Goal: Task Accomplishment & Management: Use online tool/utility

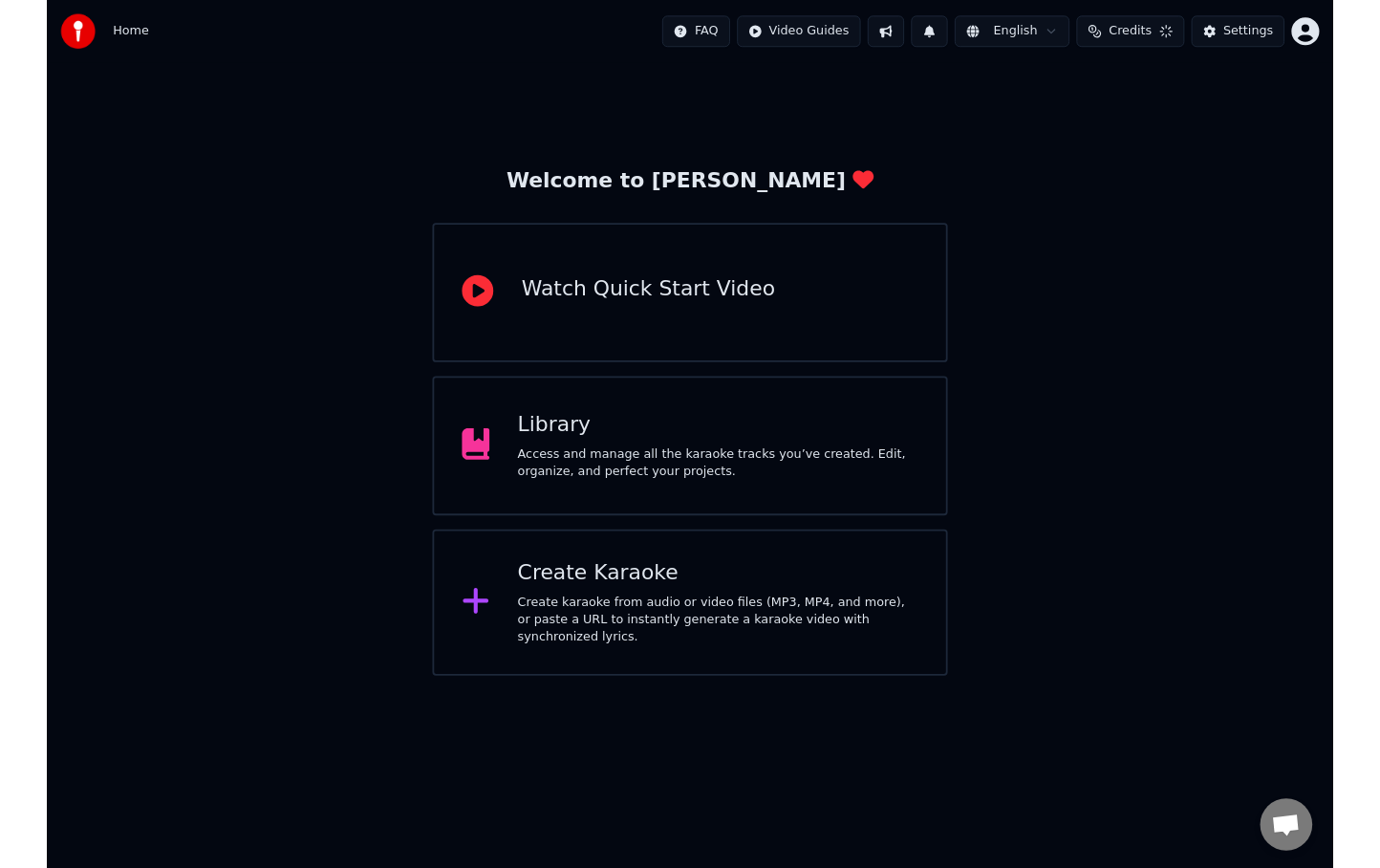
scroll to position [303, 0]
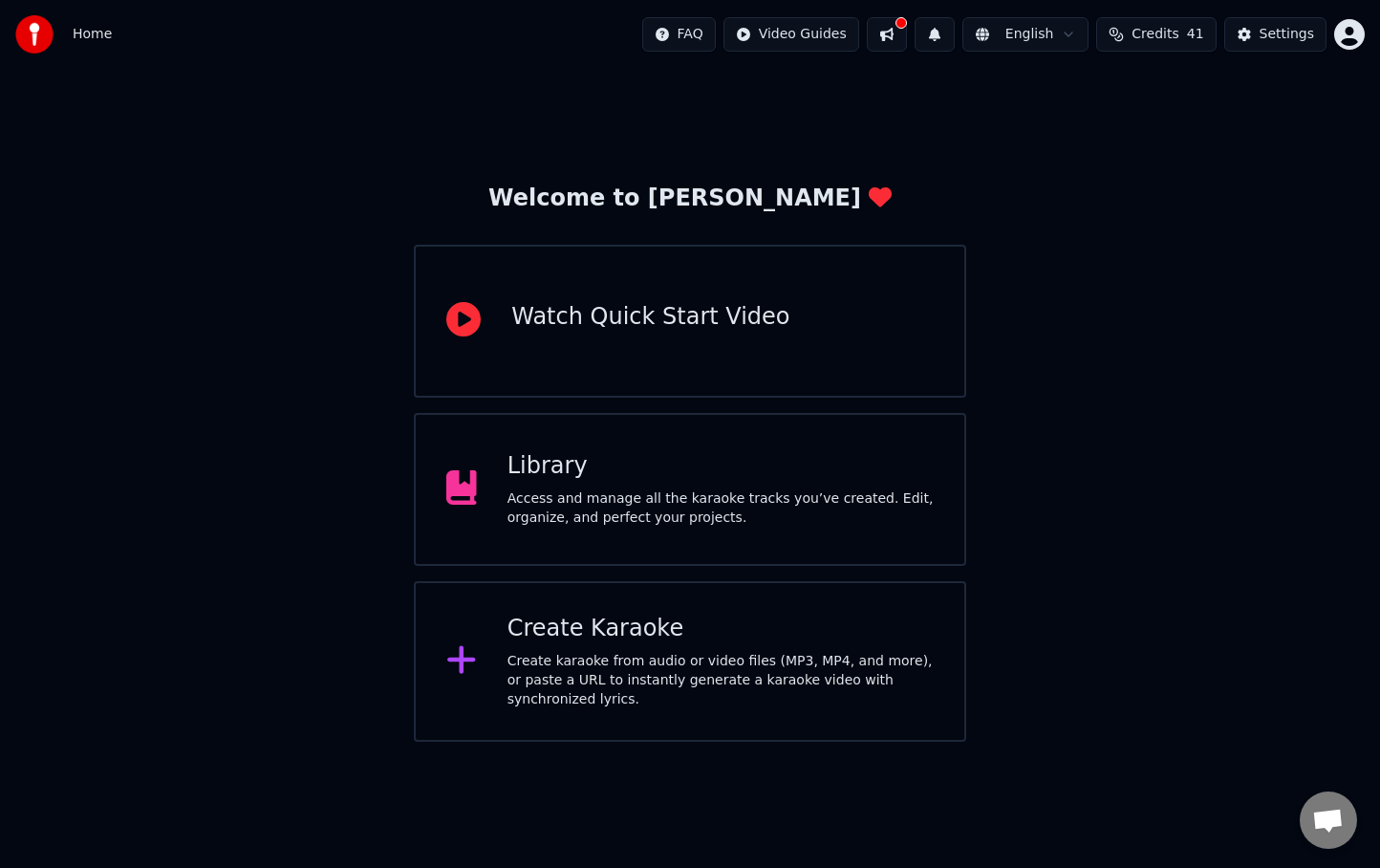
click at [647, 650] on div "Create Karaoke Create karaoke from audio or video files (MP3, MP4, and more), o…" at bounding box center [721, 661] width 427 height 96
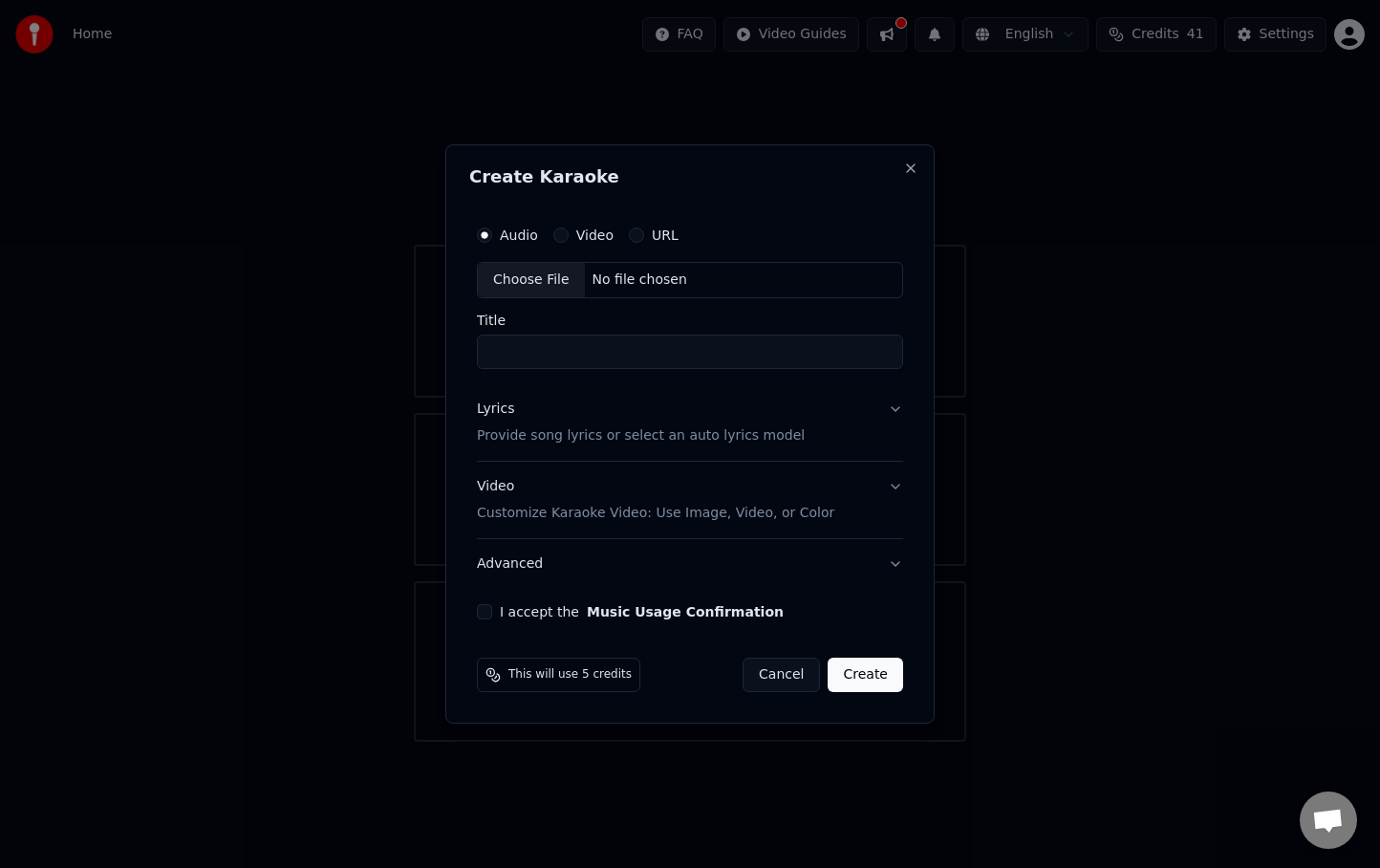
click at [679, 274] on div "No file chosen" at bounding box center [640, 280] width 110 height 20
type input "**********"
click at [486, 615] on button "I accept the Music Usage Confirmation" at bounding box center [481, 612] width 16 height 16
click at [902, 408] on button "Lyrics Provide song lyrics or select an auto lyrics model" at bounding box center [690, 422] width 434 height 76
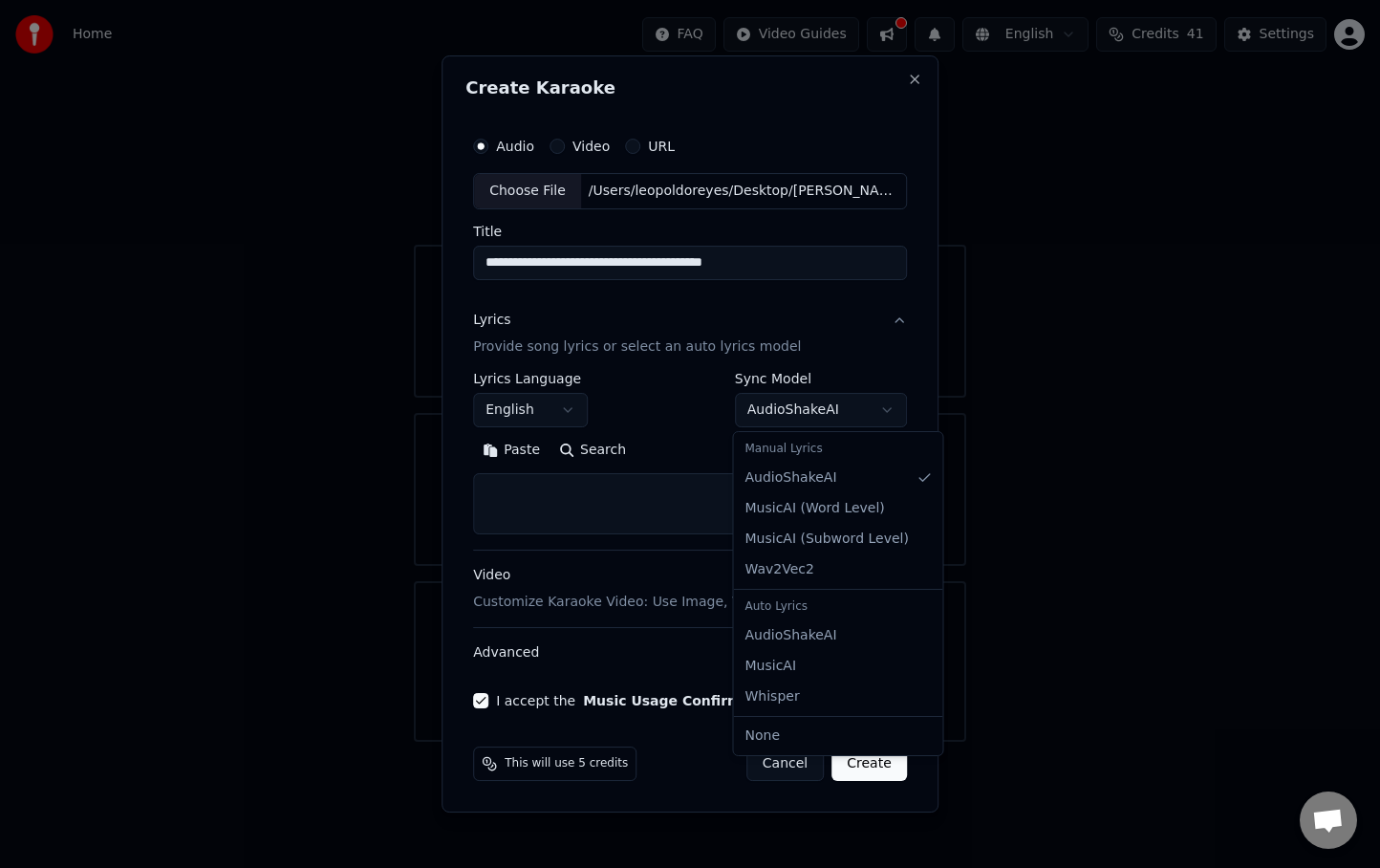
click at [818, 410] on body "Home FAQ Video Guides English Credits 41 Settings Welcome to Youka Watch Quick …" at bounding box center [690, 371] width 1380 height 742
select select "**********"
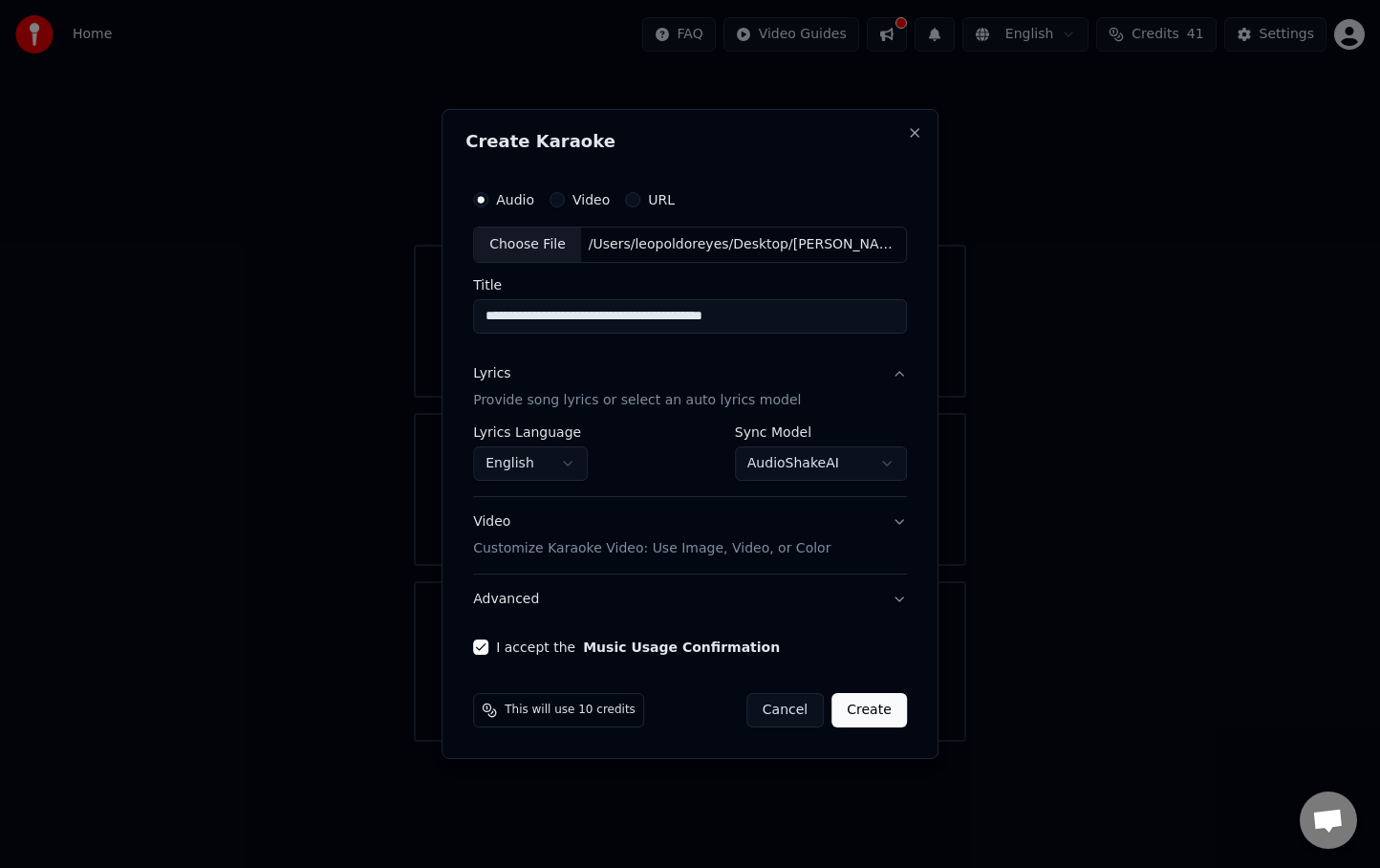
click at [884, 722] on button "Create" at bounding box center [869, 710] width 75 height 34
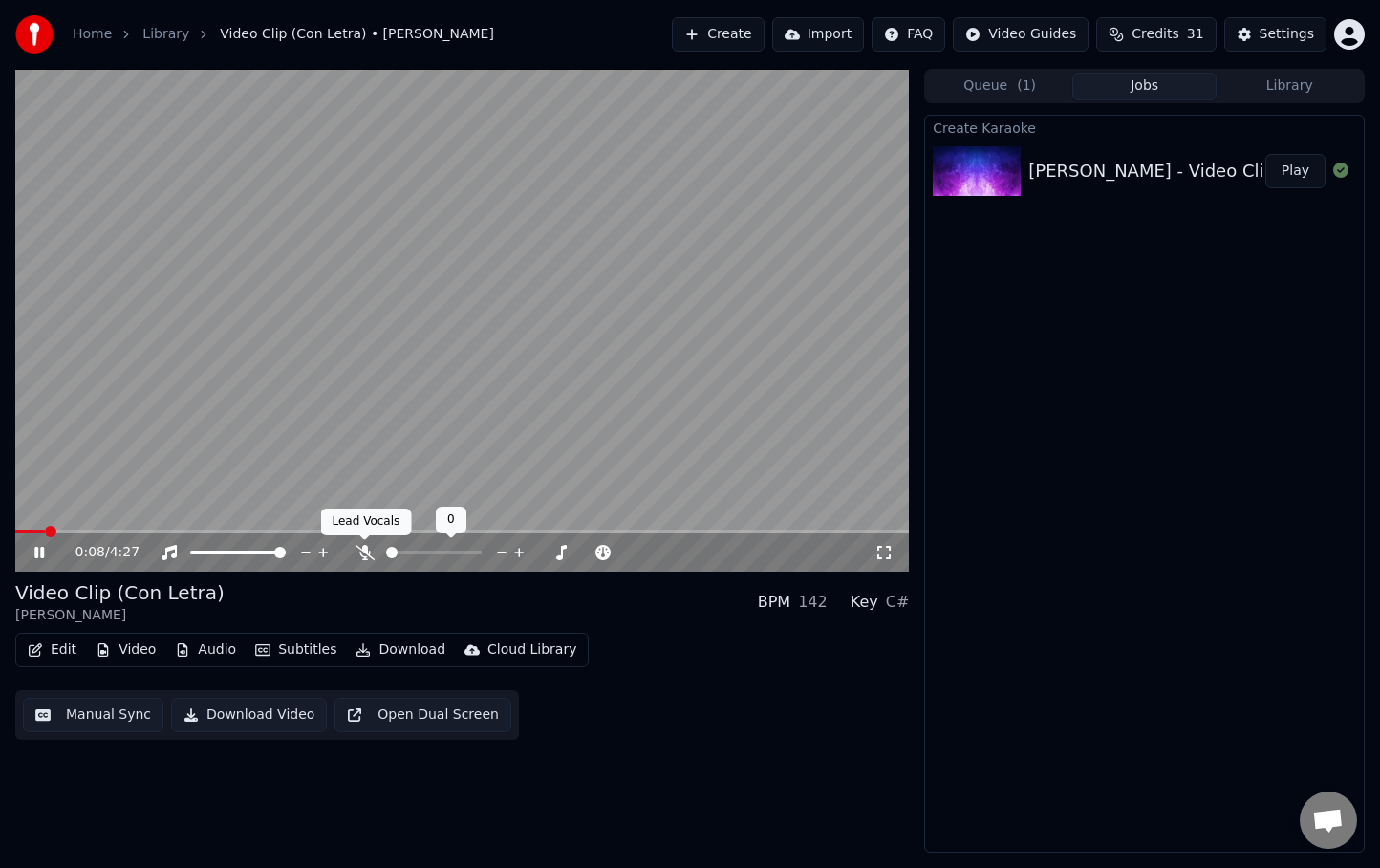
click at [359, 547] on icon at bounding box center [365, 553] width 20 height 16
click at [57, 648] on button "Edit" at bounding box center [53, 649] width 64 height 26
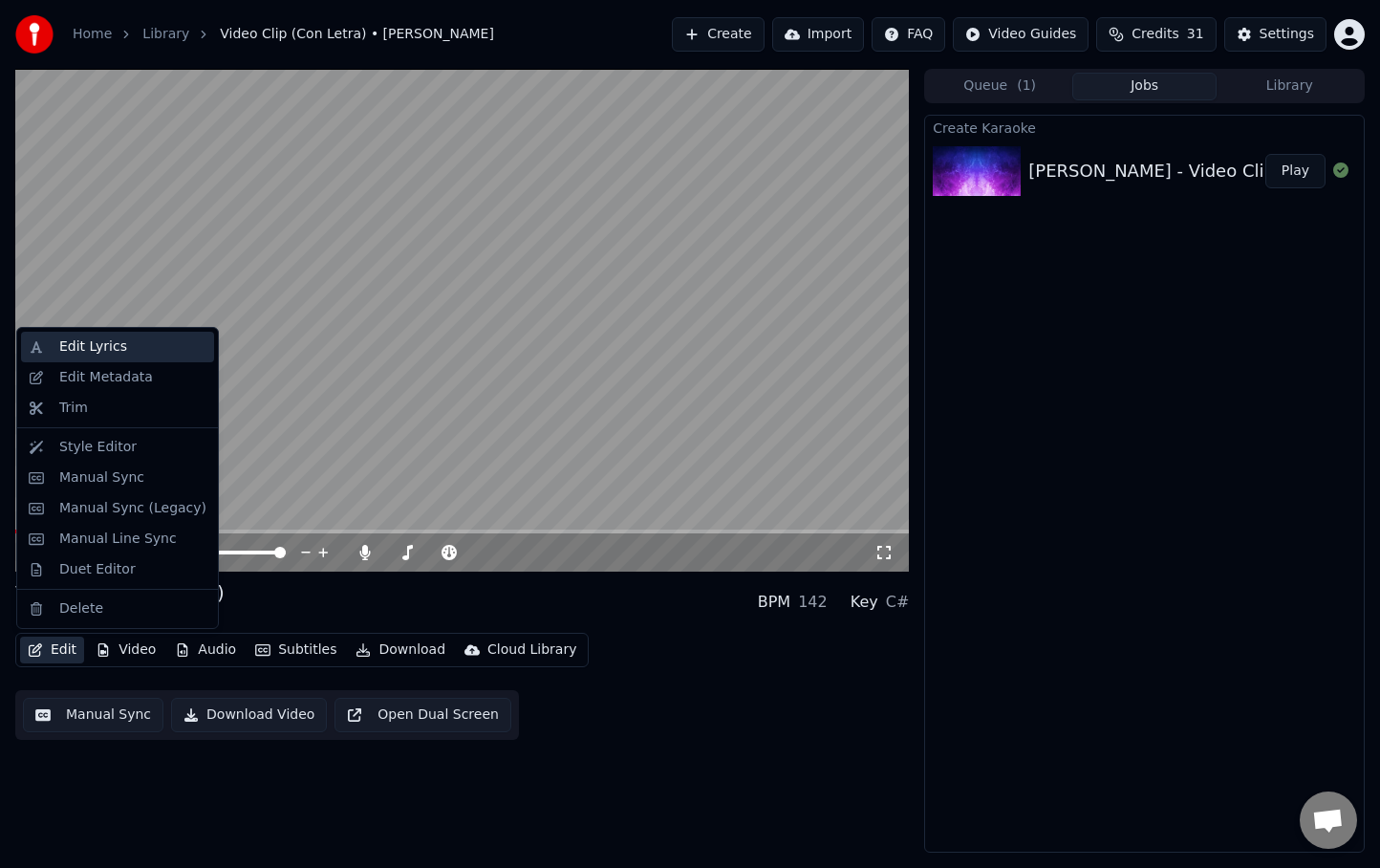
click at [121, 347] on div "Edit Lyrics" at bounding box center [93, 348] width 67 height 20
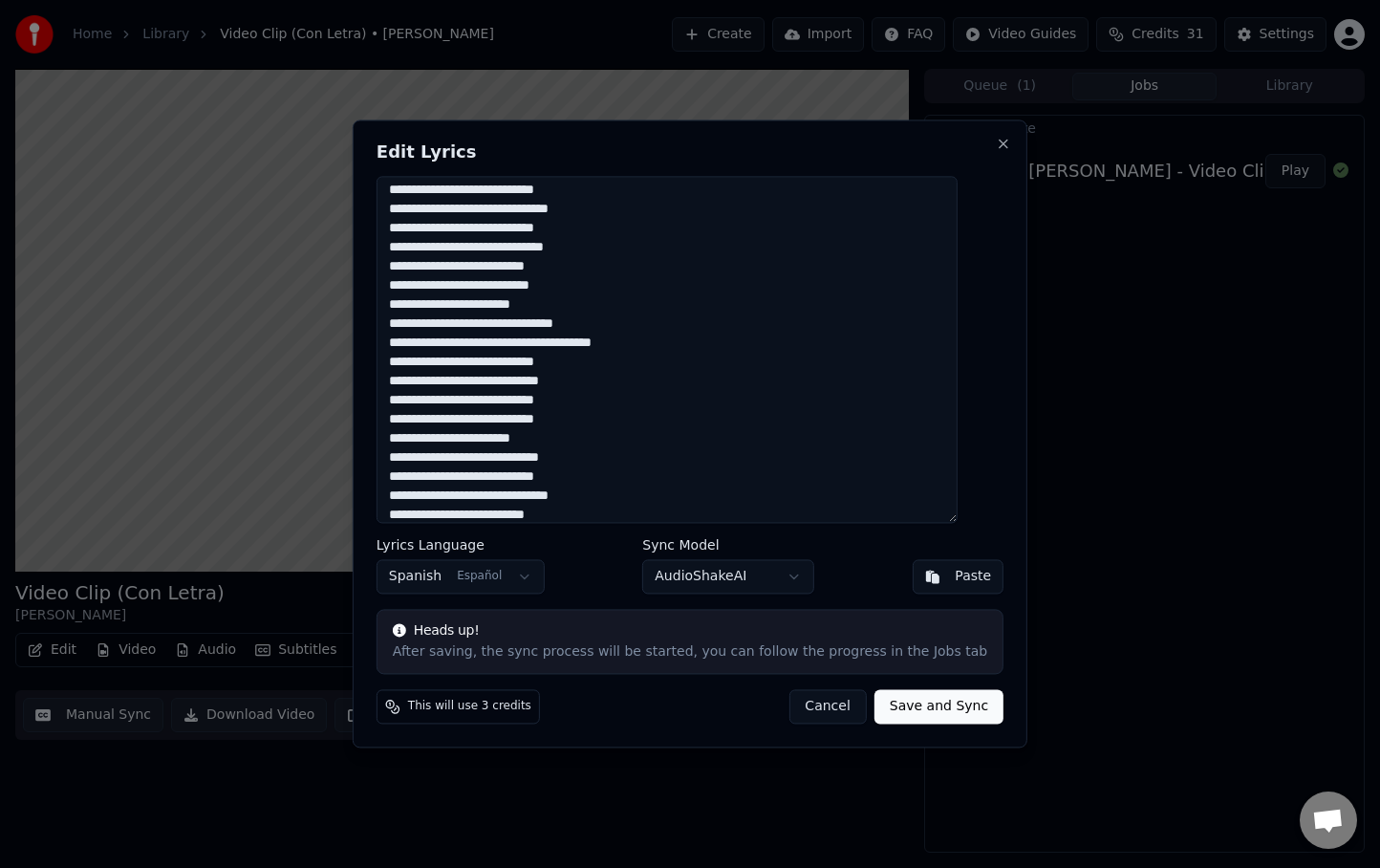
scroll to position [62, 0]
click at [425, 225] on textarea at bounding box center [667, 349] width 581 height 347
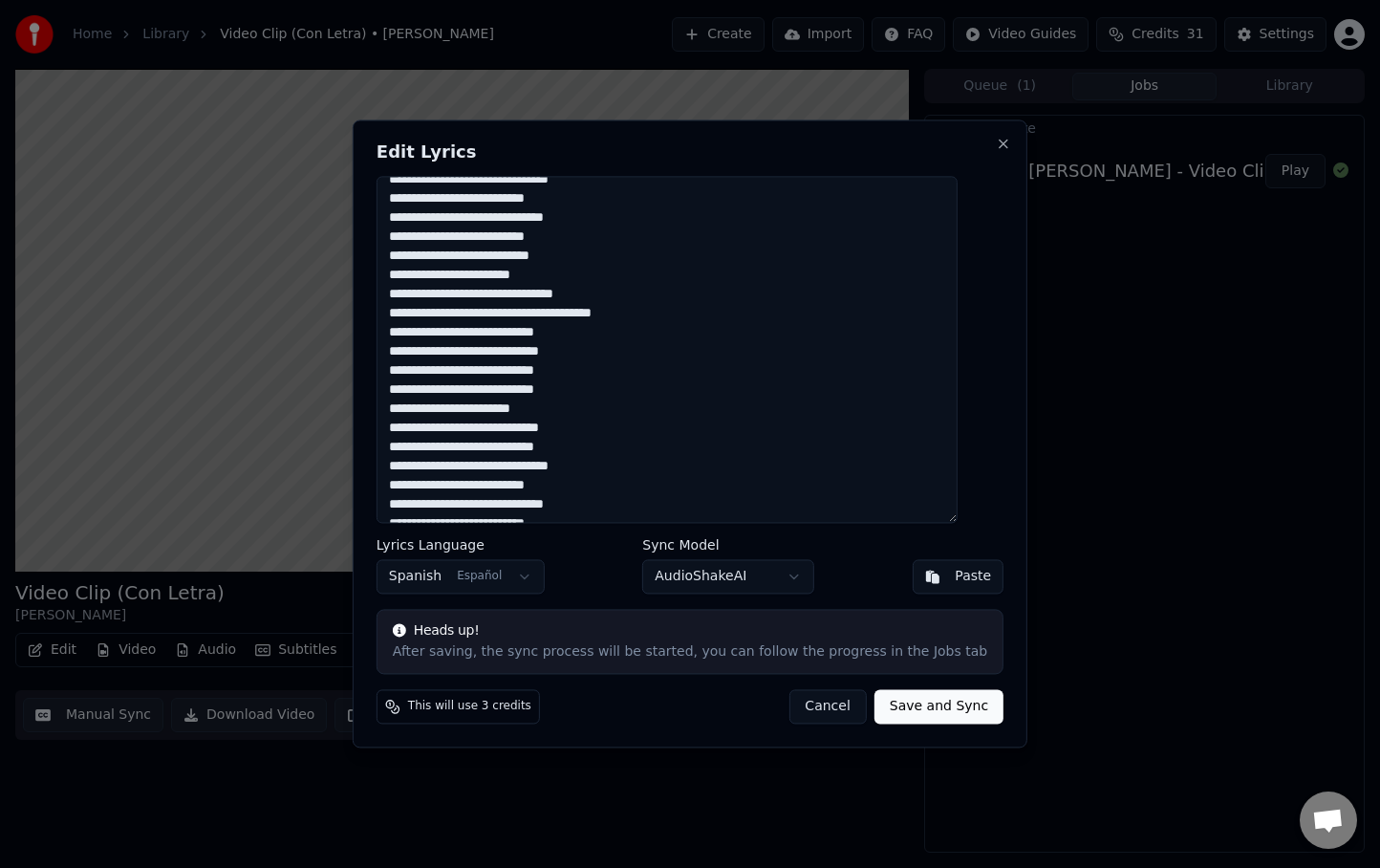
click at [410, 271] on textarea at bounding box center [667, 349] width 581 height 347
click at [627, 296] on textarea at bounding box center [667, 349] width 581 height 347
click at [412, 334] on textarea at bounding box center [667, 349] width 581 height 347
click at [425, 333] on textarea at bounding box center [667, 349] width 581 height 347
click at [604, 349] on textarea at bounding box center [667, 349] width 581 height 347
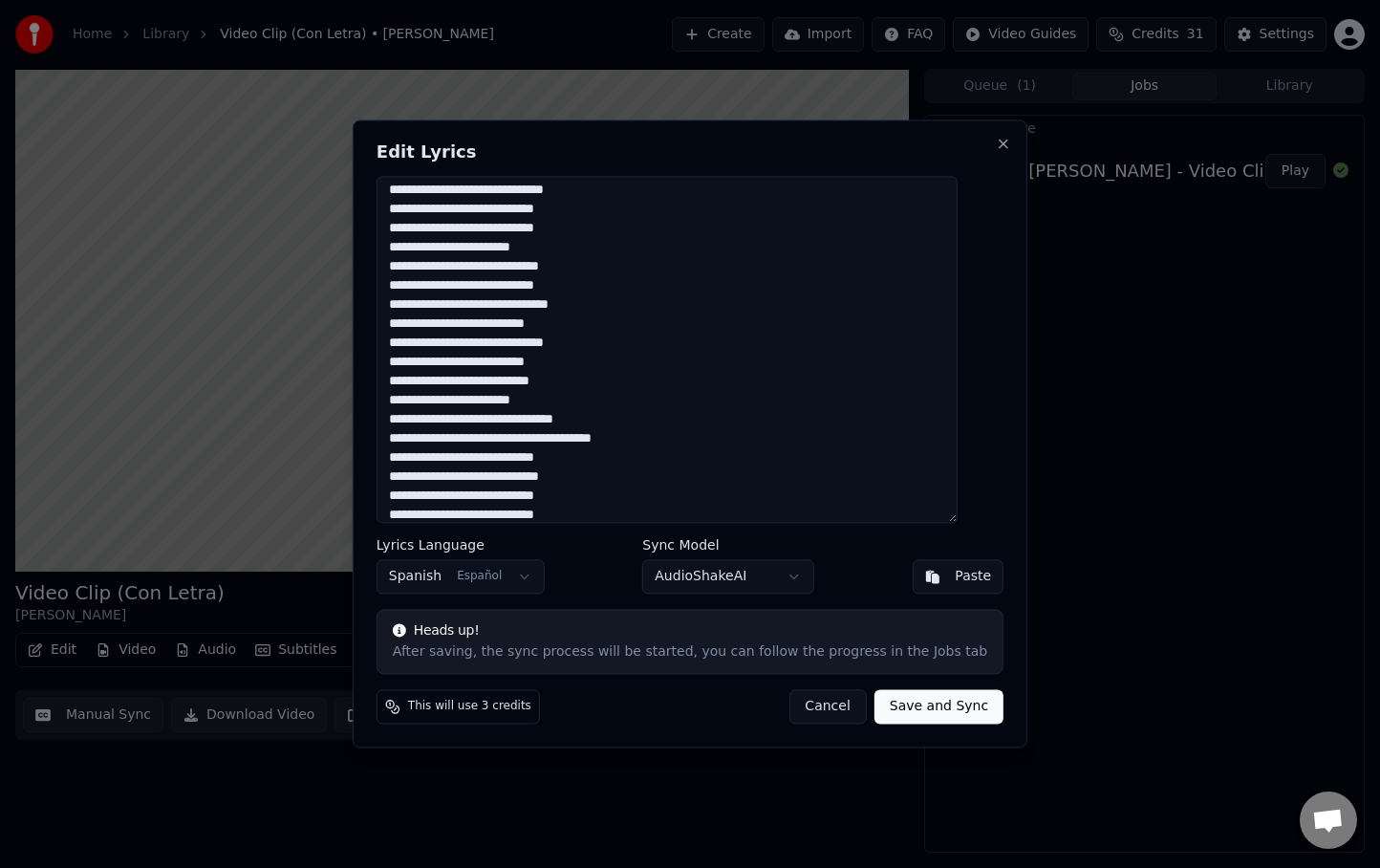
scroll to position [258, 0]
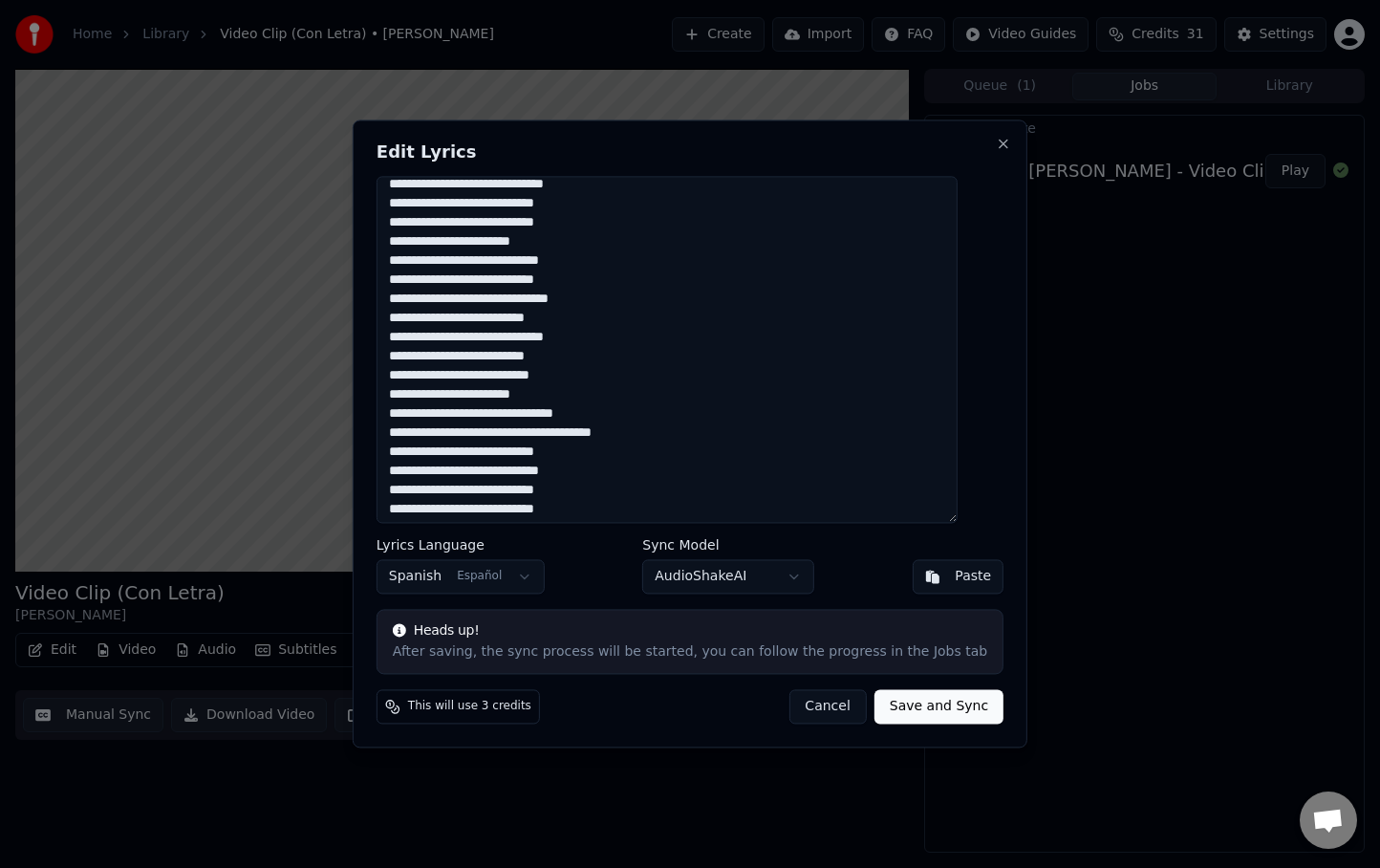
click at [414, 393] on textarea at bounding box center [667, 349] width 581 height 347
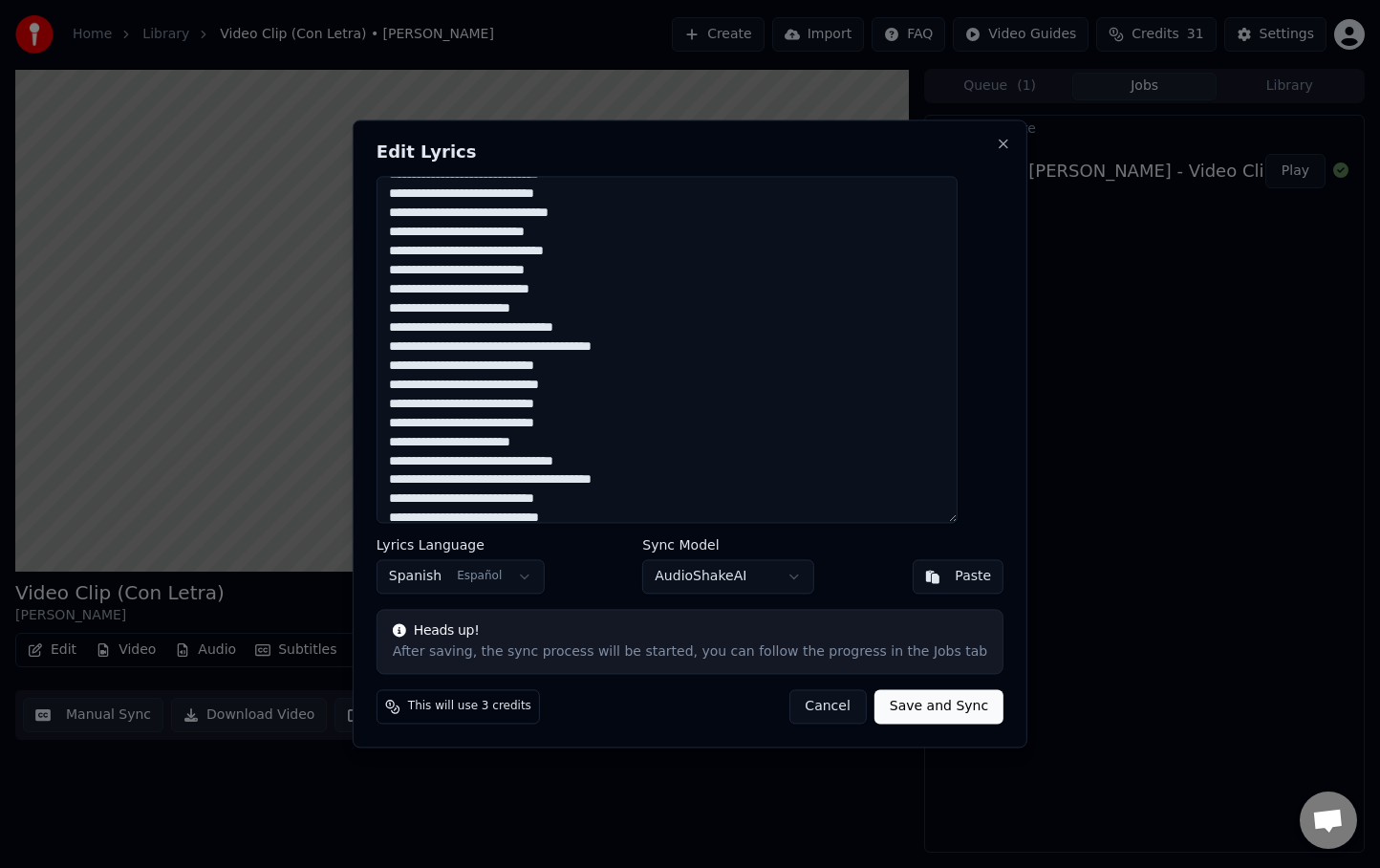
scroll to position [348, 0]
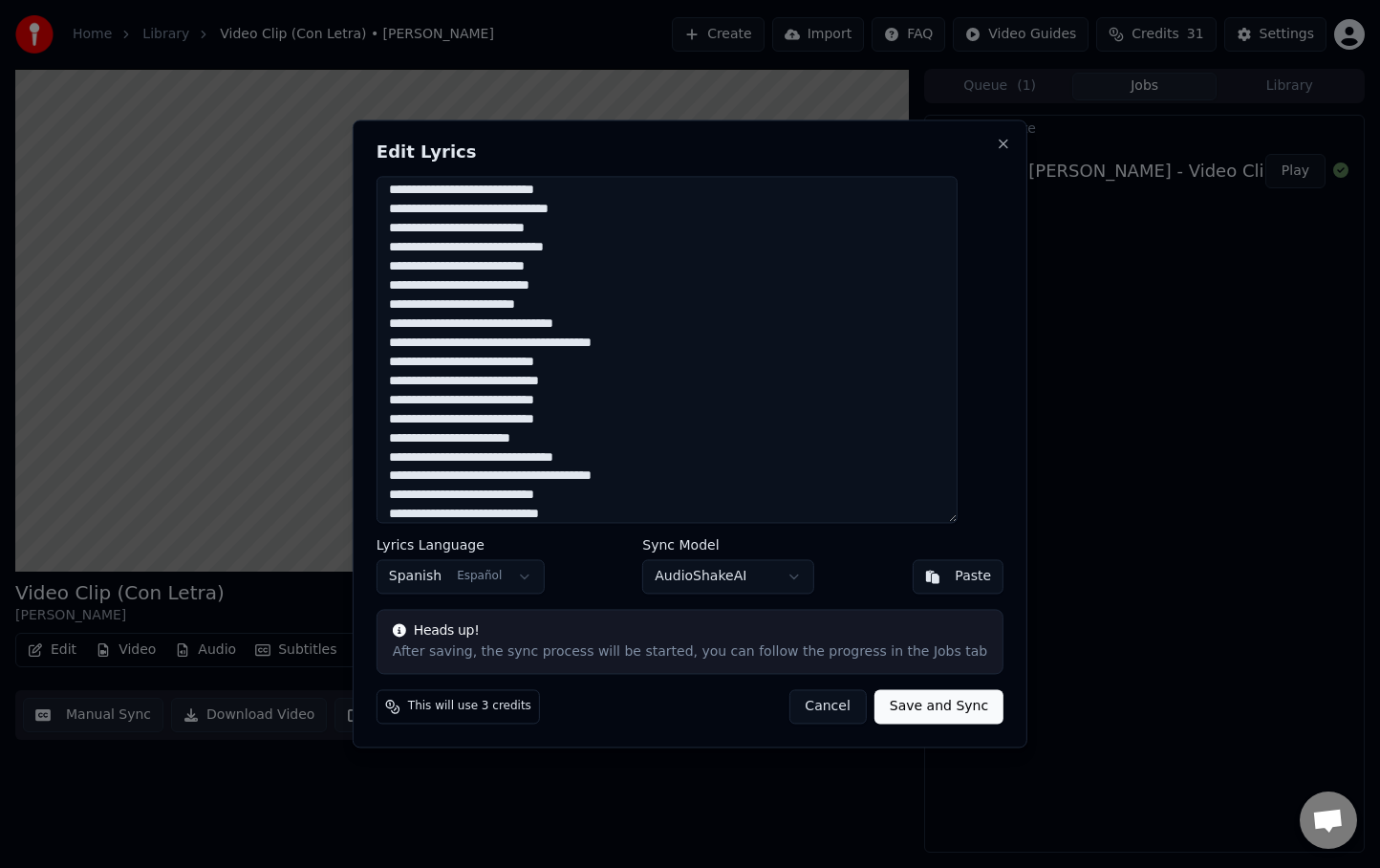
click at [628, 325] on textarea at bounding box center [667, 349] width 581 height 347
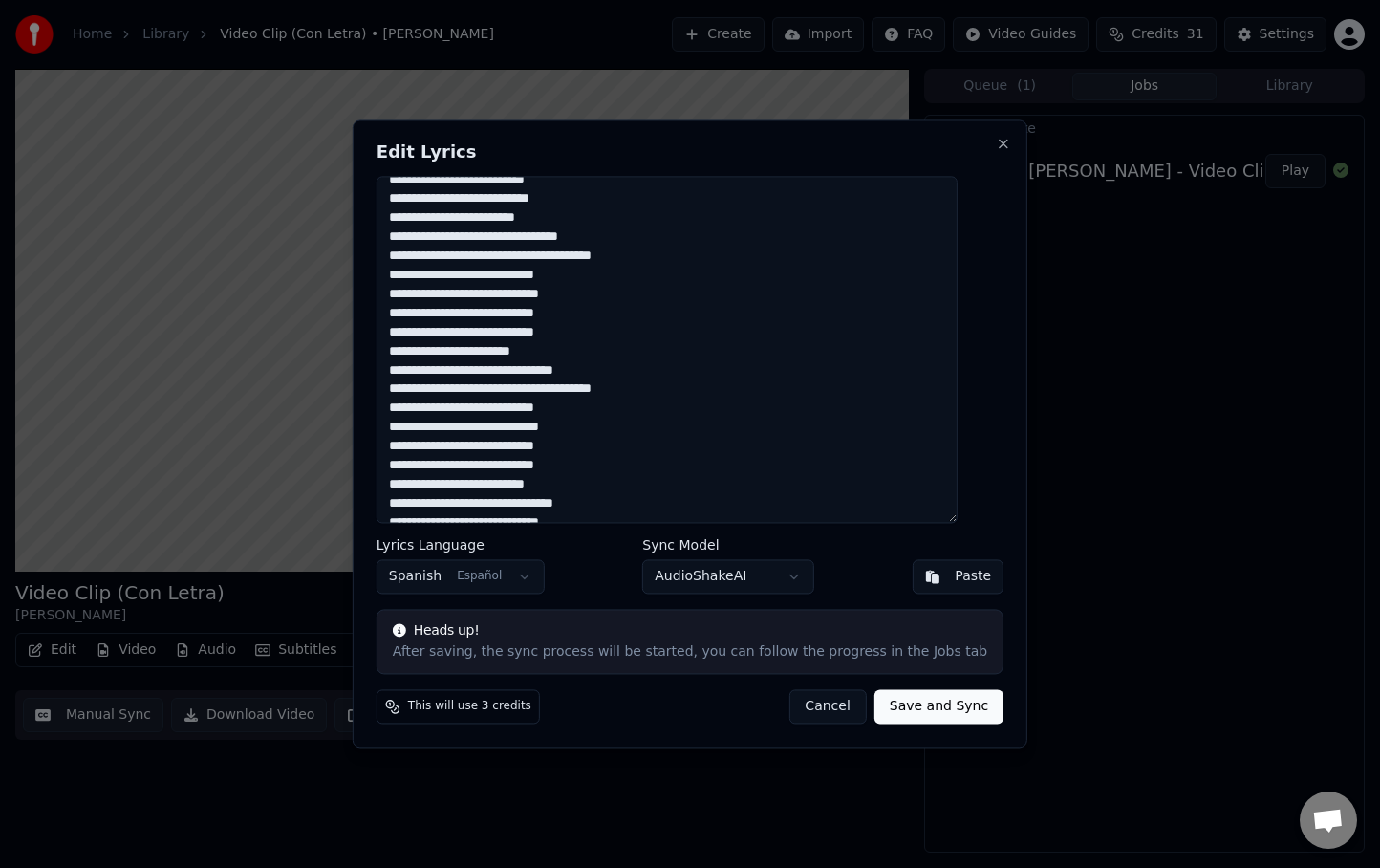
scroll to position [444, 0]
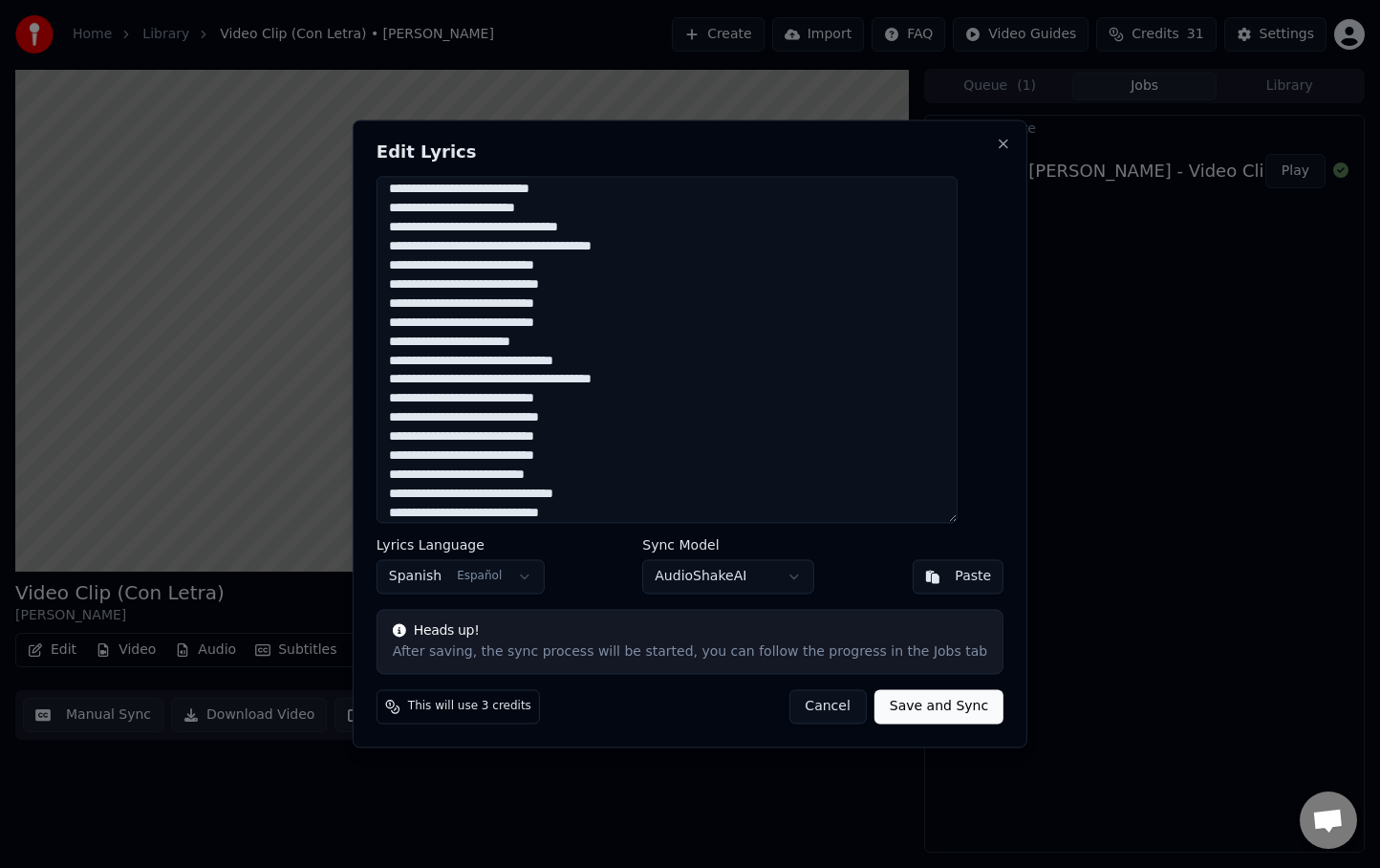
click at [426, 264] on textarea at bounding box center [667, 349] width 581 height 347
click at [606, 285] on textarea at bounding box center [667, 349] width 581 height 347
click at [424, 269] on textarea at bounding box center [667, 349] width 581 height 347
click at [420, 284] on textarea at bounding box center [667, 349] width 581 height 347
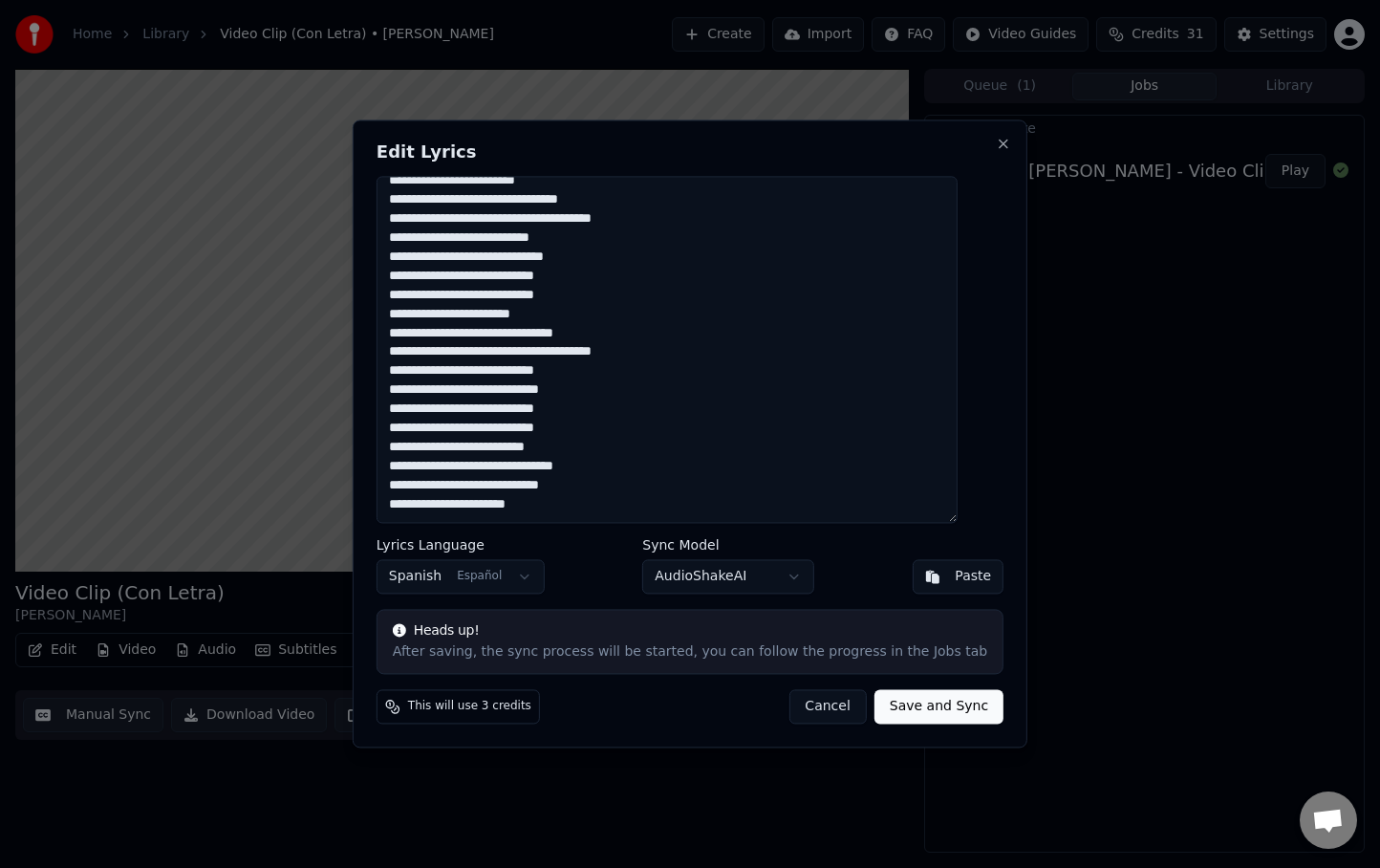
click at [427, 369] on textarea at bounding box center [667, 349] width 581 height 347
click at [415, 389] on textarea at bounding box center [667, 349] width 581 height 347
click at [419, 389] on textarea at bounding box center [667, 349] width 581 height 347
click at [414, 312] on textarea at bounding box center [667, 349] width 581 height 347
click at [627, 332] on textarea at bounding box center [667, 349] width 581 height 347
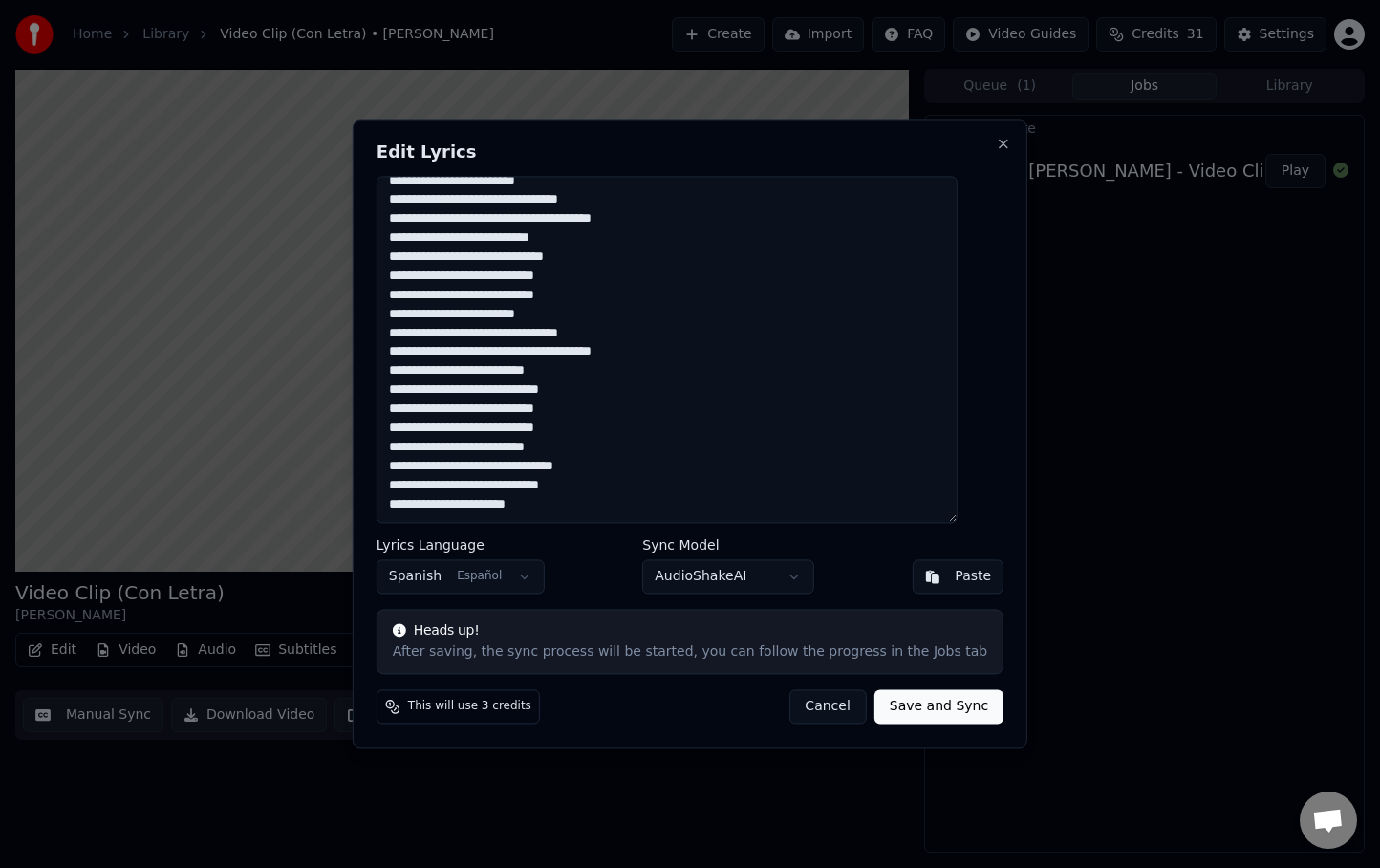
click at [411, 374] on textarea at bounding box center [667, 349] width 581 height 347
click at [602, 388] on textarea at bounding box center [667, 349] width 581 height 347
click at [485, 446] on textarea at bounding box center [667, 349] width 581 height 347
click at [484, 447] on textarea at bounding box center [667, 349] width 581 height 347
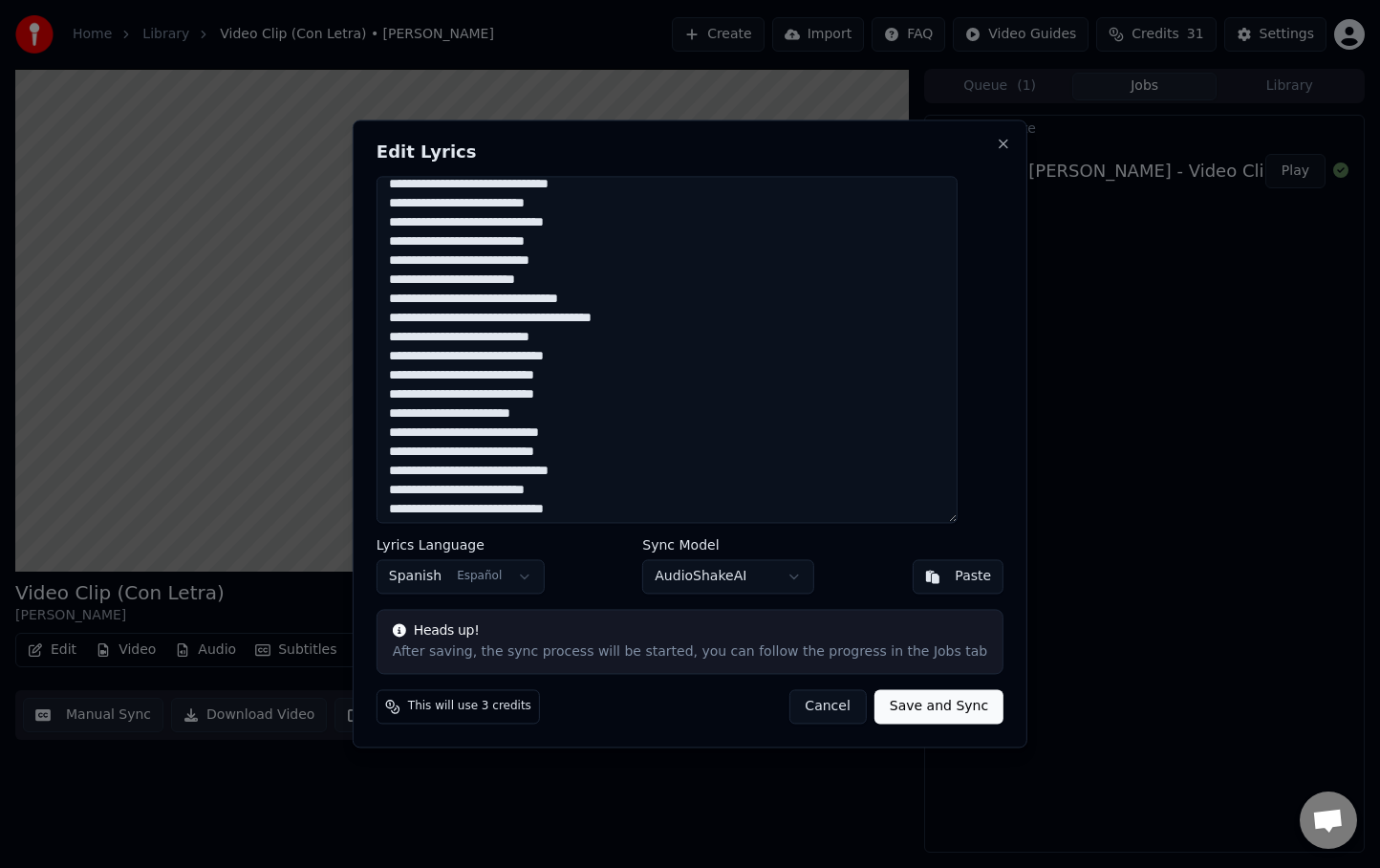
scroll to position [91, 0]
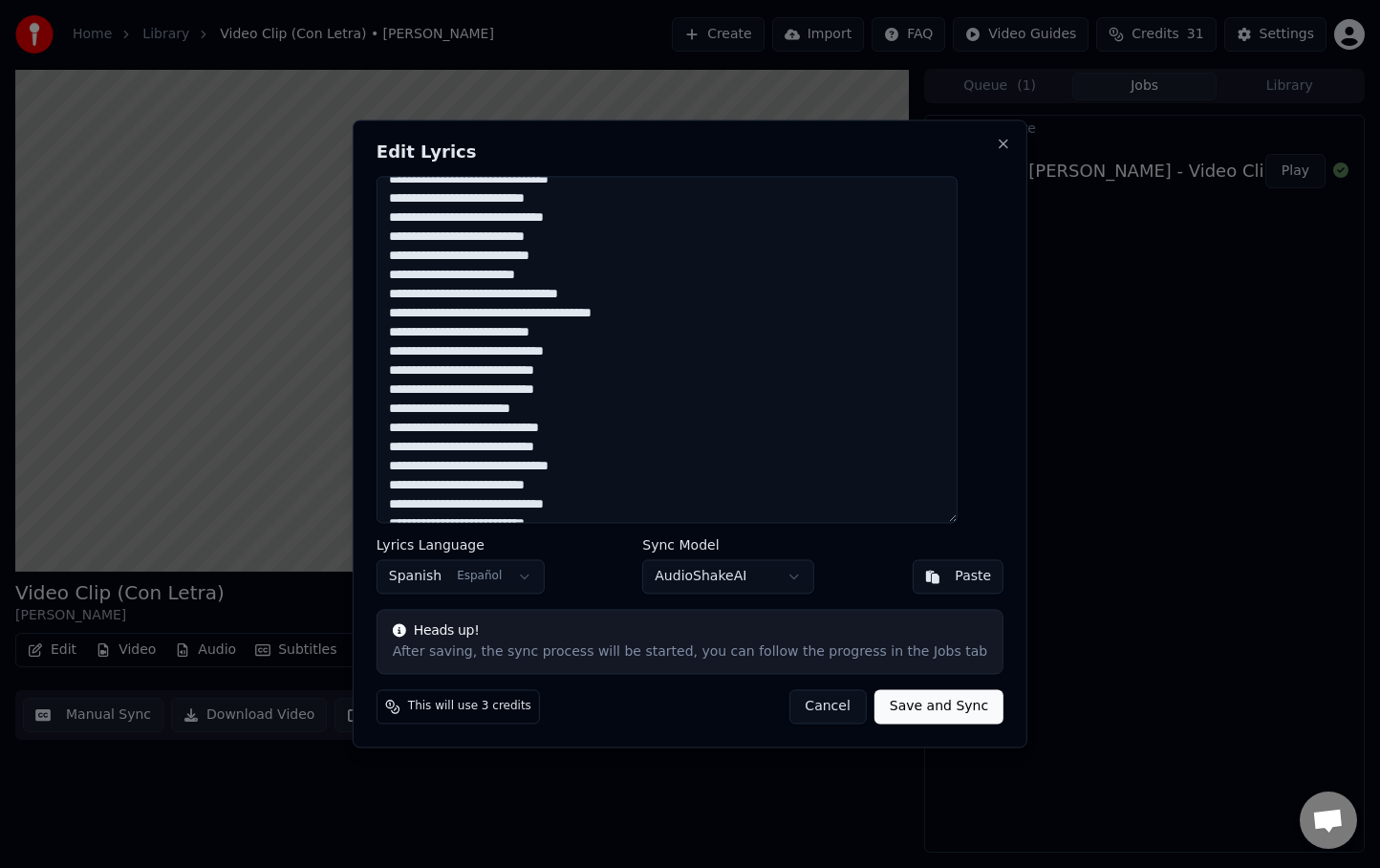
click at [419, 293] on textarea at bounding box center [667, 349] width 581 height 347
click at [423, 332] on textarea at bounding box center [667, 349] width 581 height 347
click at [419, 351] on textarea at bounding box center [667, 349] width 581 height 347
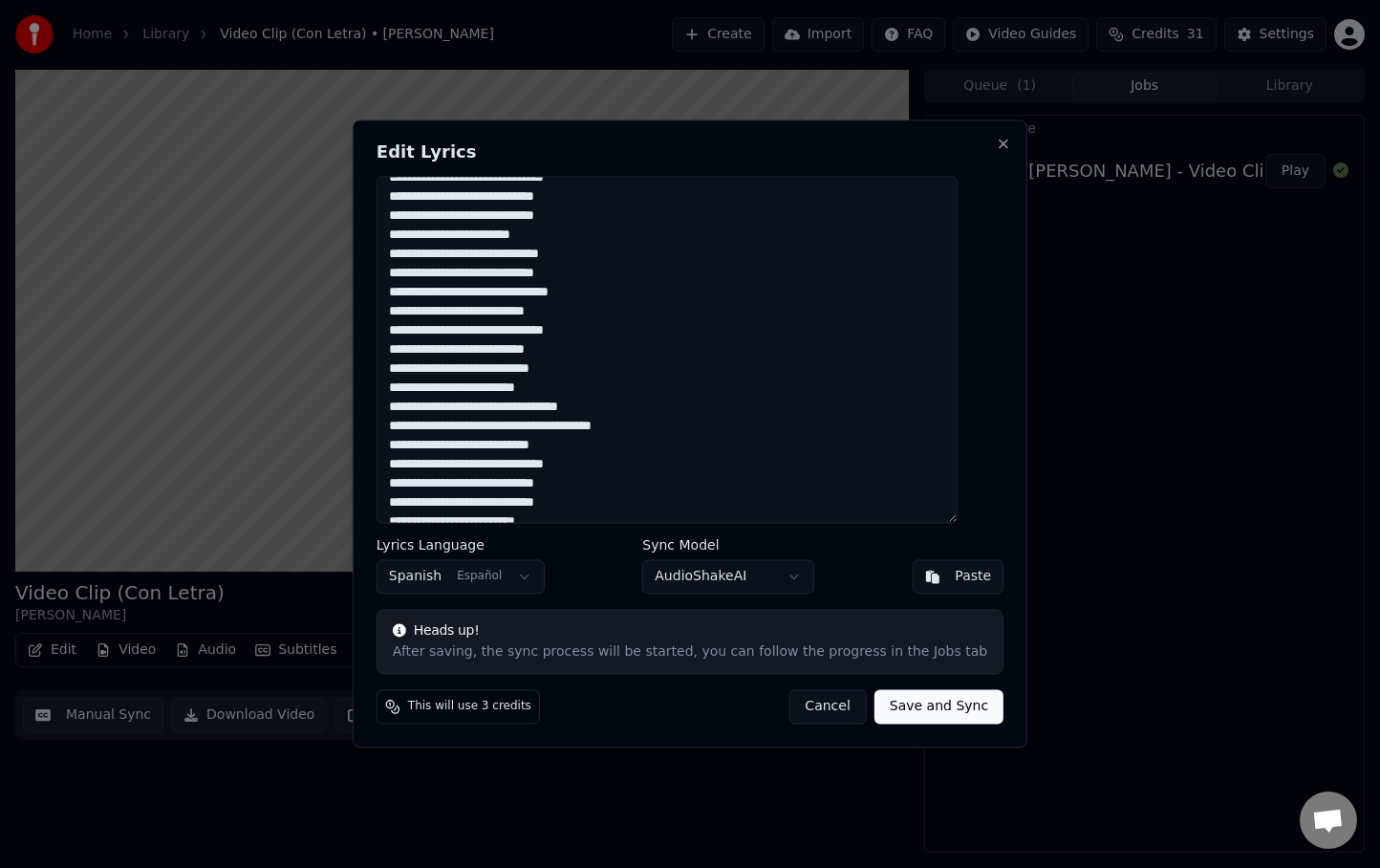
scroll to position [294, 0]
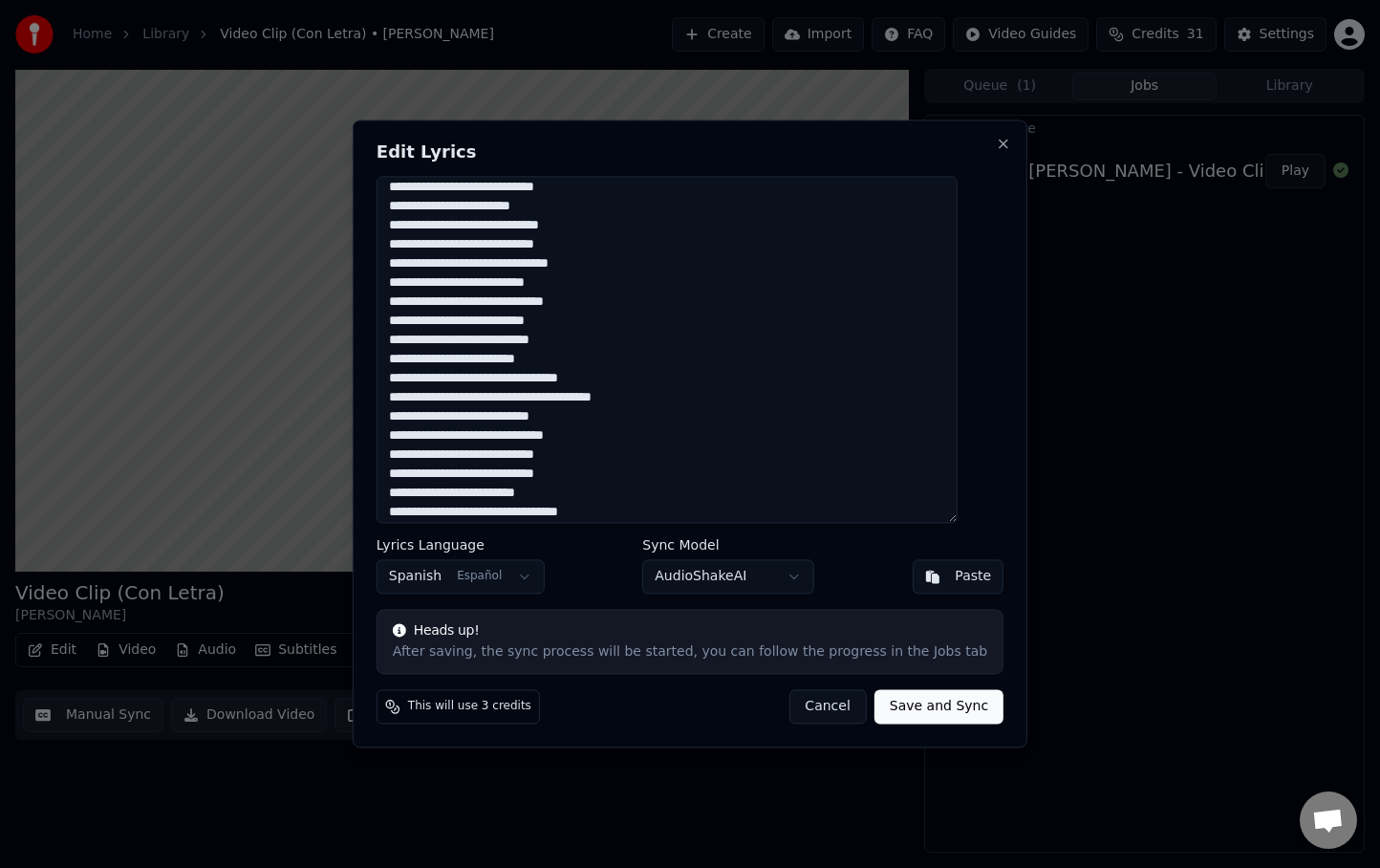
click at [421, 381] on textarea at bounding box center [667, 349] width 581 height 347
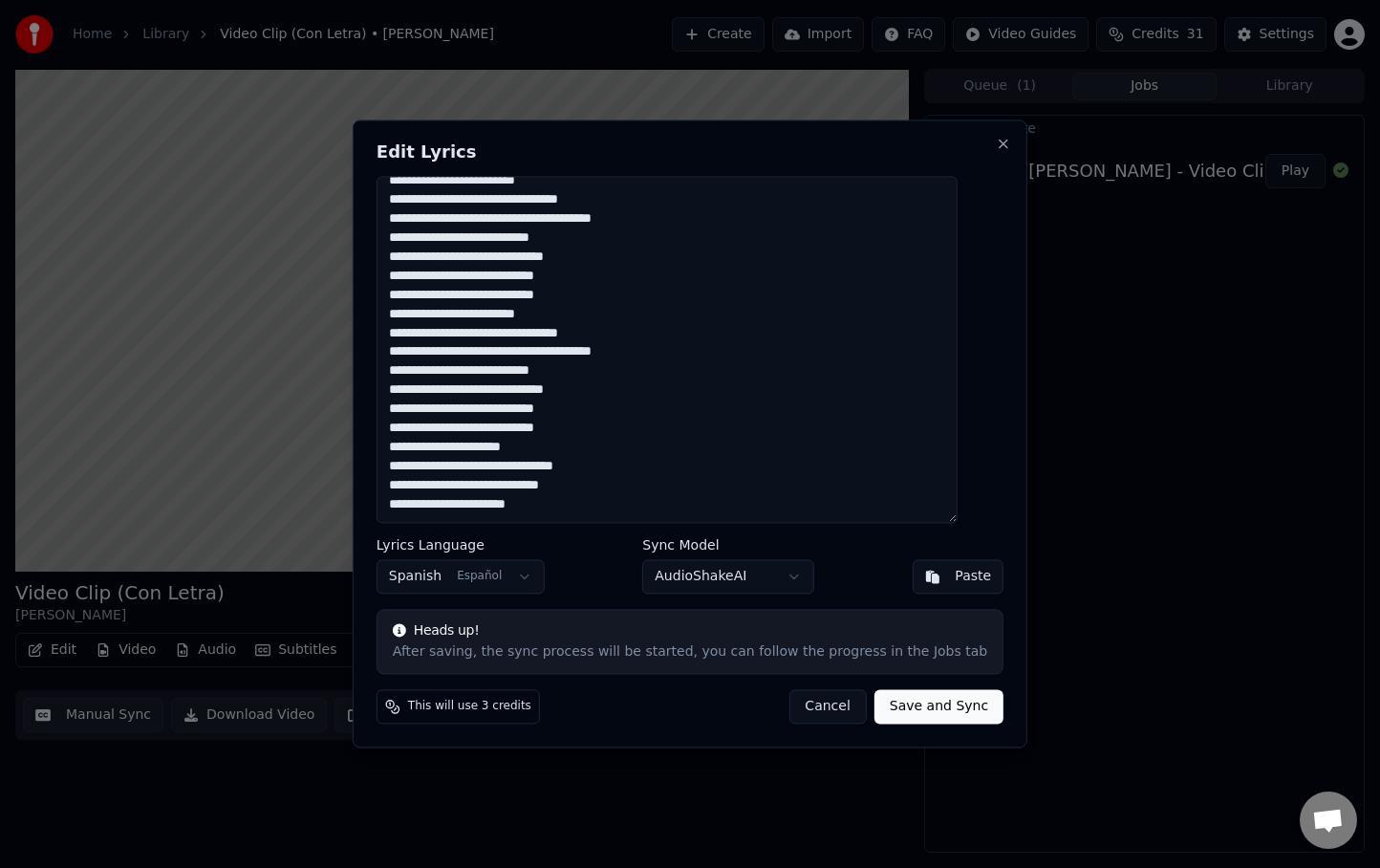
scroll to position [473, 0]
type textarea "**********"
click at [896, 713] on button "Save and Sync" at bounding box center [940, 707] width 129 height 34
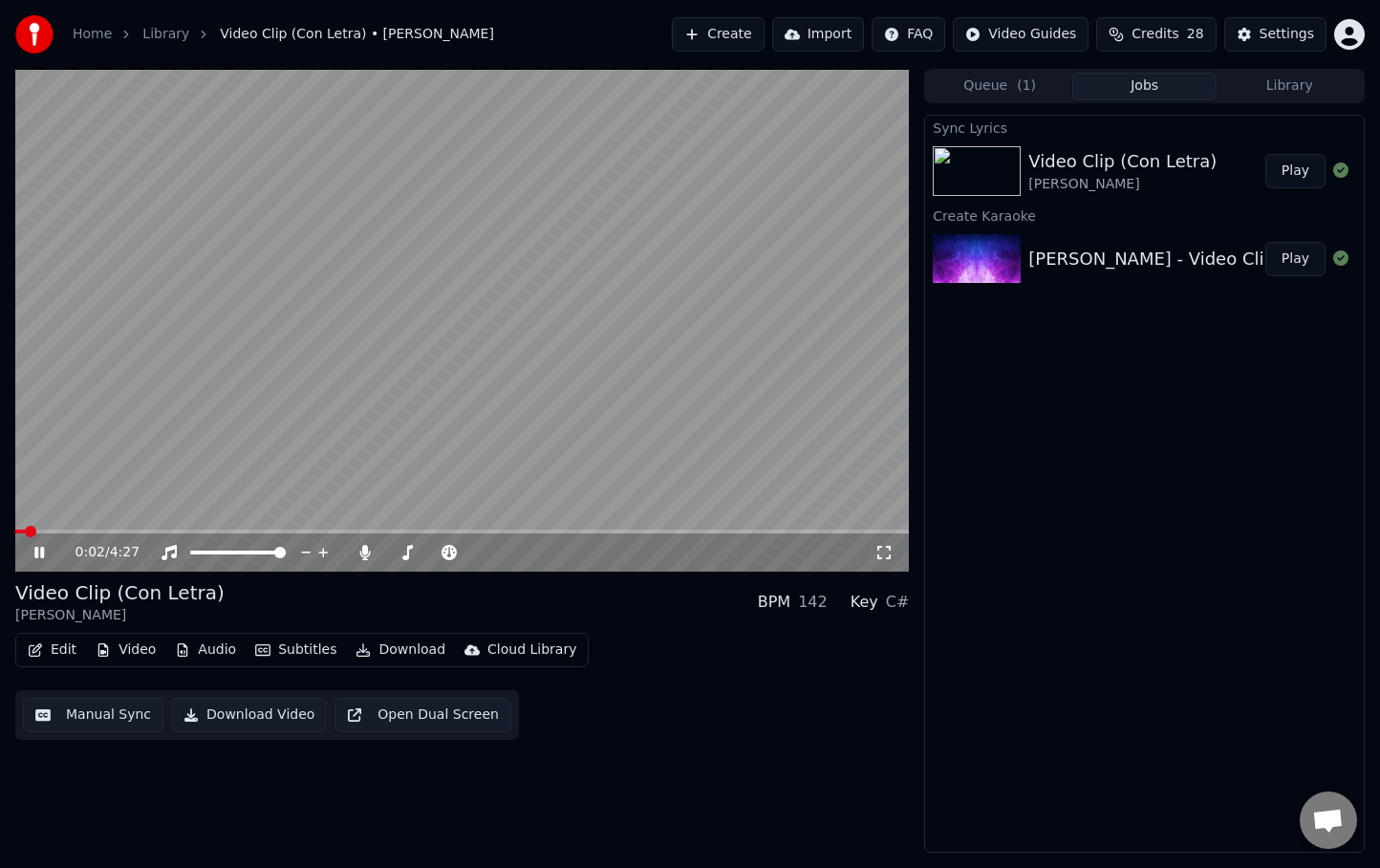
click at [42, 554] on icon at bounding box center [39, 553] width 10 height 12
click at [364, 552] on icon at bounding box center [364, 553] width 11 height 16
click at [393, 658] on button "Download" at bounding box center [400, 649] width 105 height 26
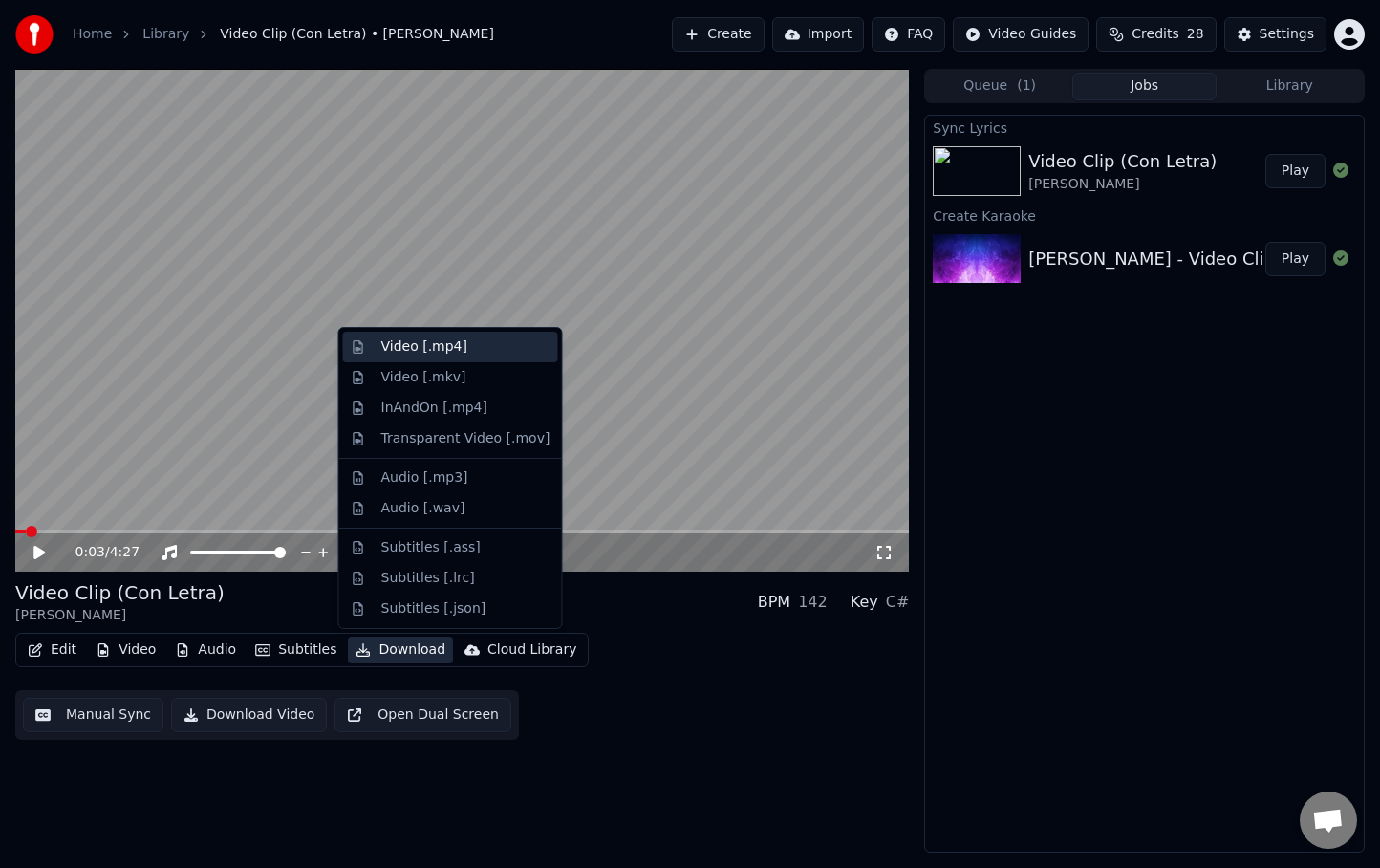
click at [395, 349] on div "Video [.mp4]" at bounding box center [425, 348] width 86 height 20
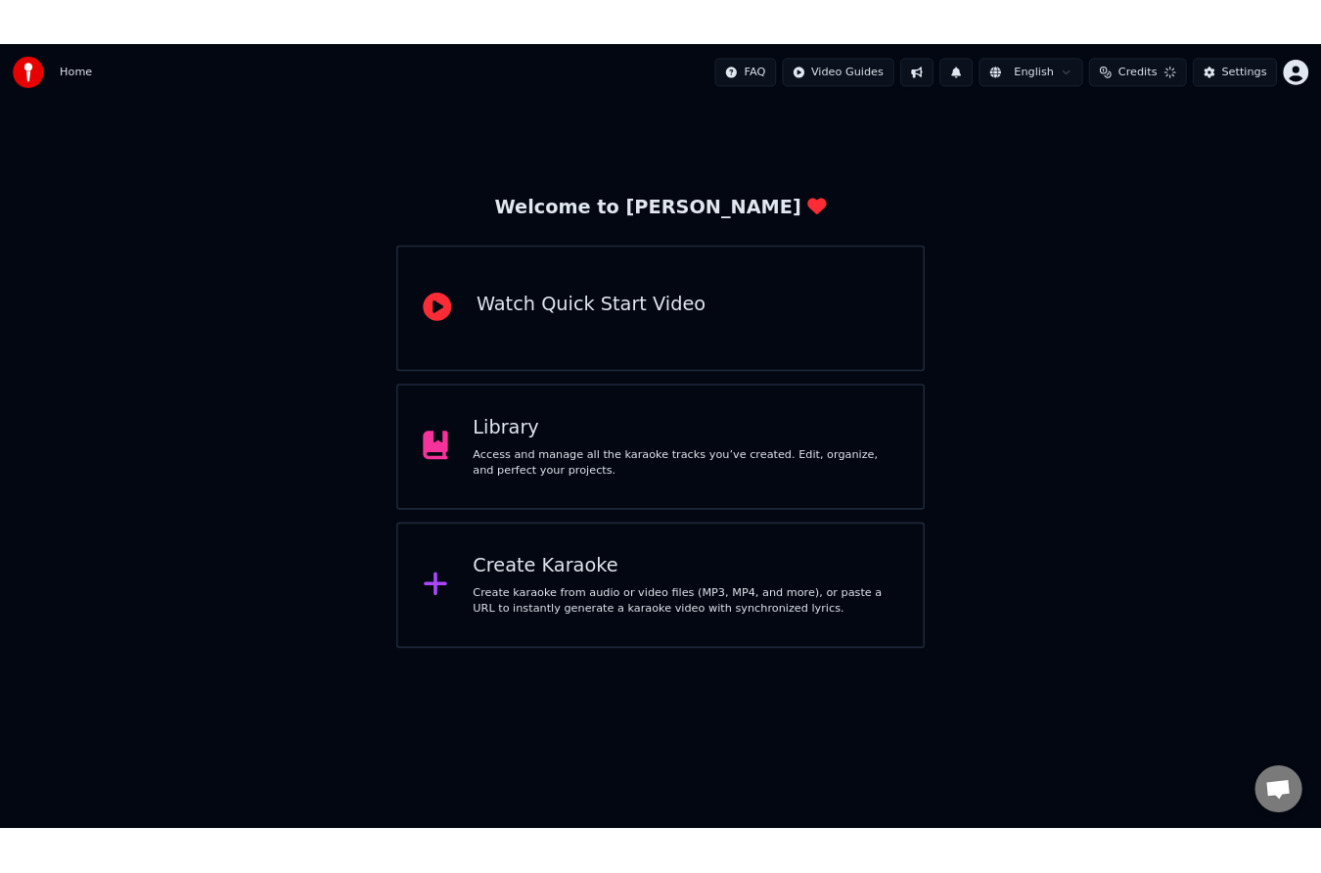
scroll to position [310, 0]
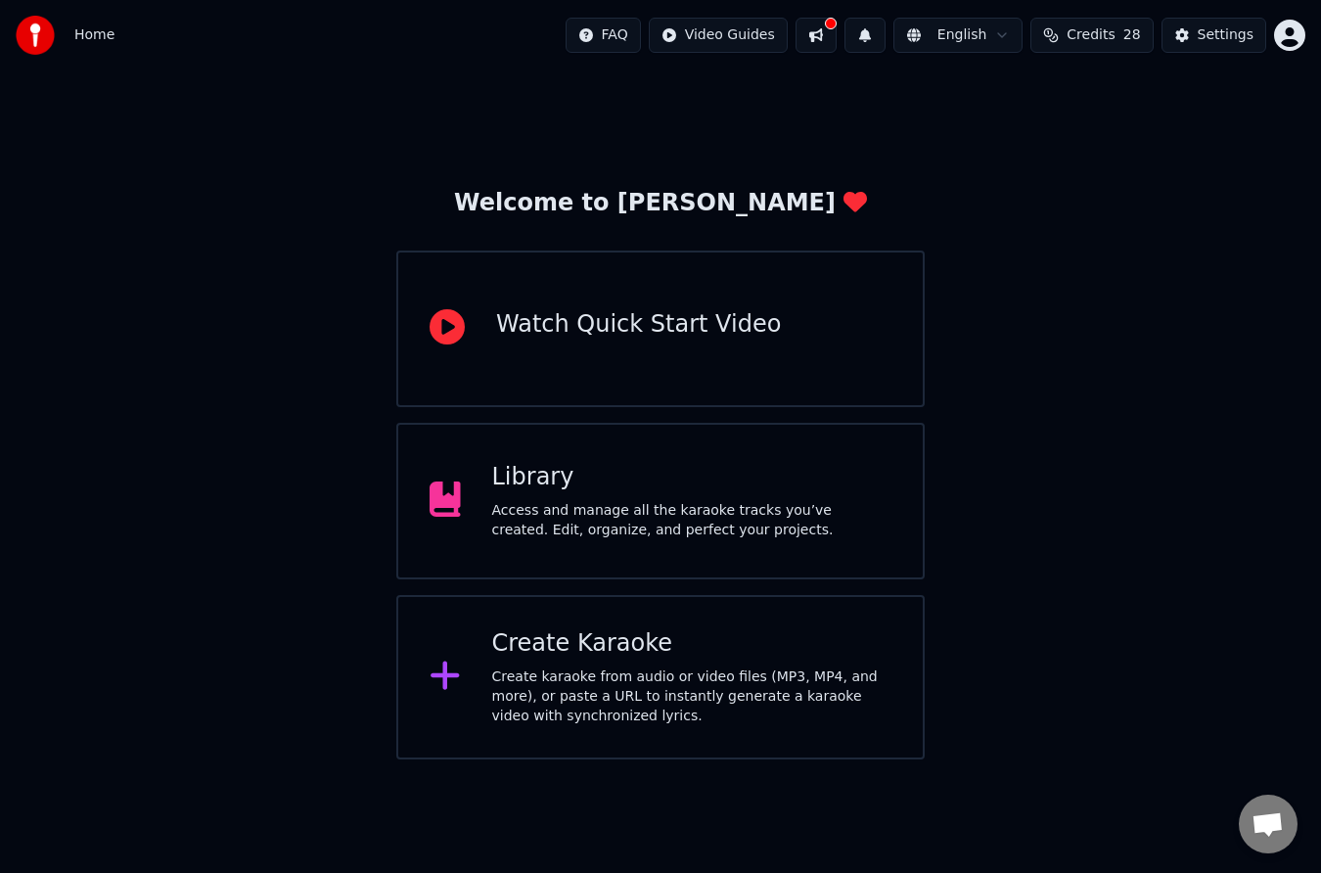
click at [728, 518] on div "Access and manage all the karaoke tracks you’ve created. Edit, organize, and pe…" at bounding box center [692, 520] width 400 height 39
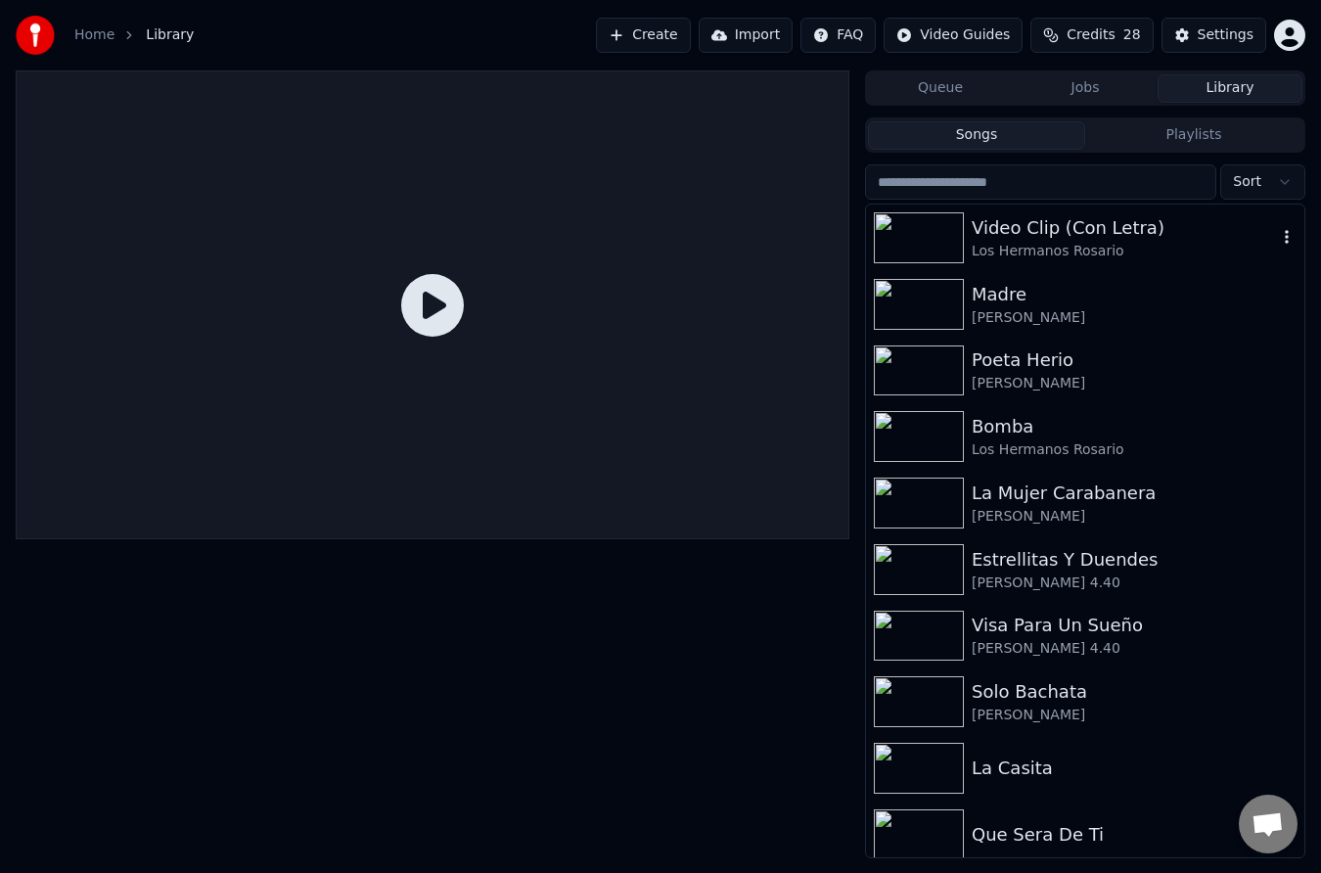
click at [1015, 231] on div "Video Clip (Con Letra)" at bounding box center [1124, 227] width 305 height 27
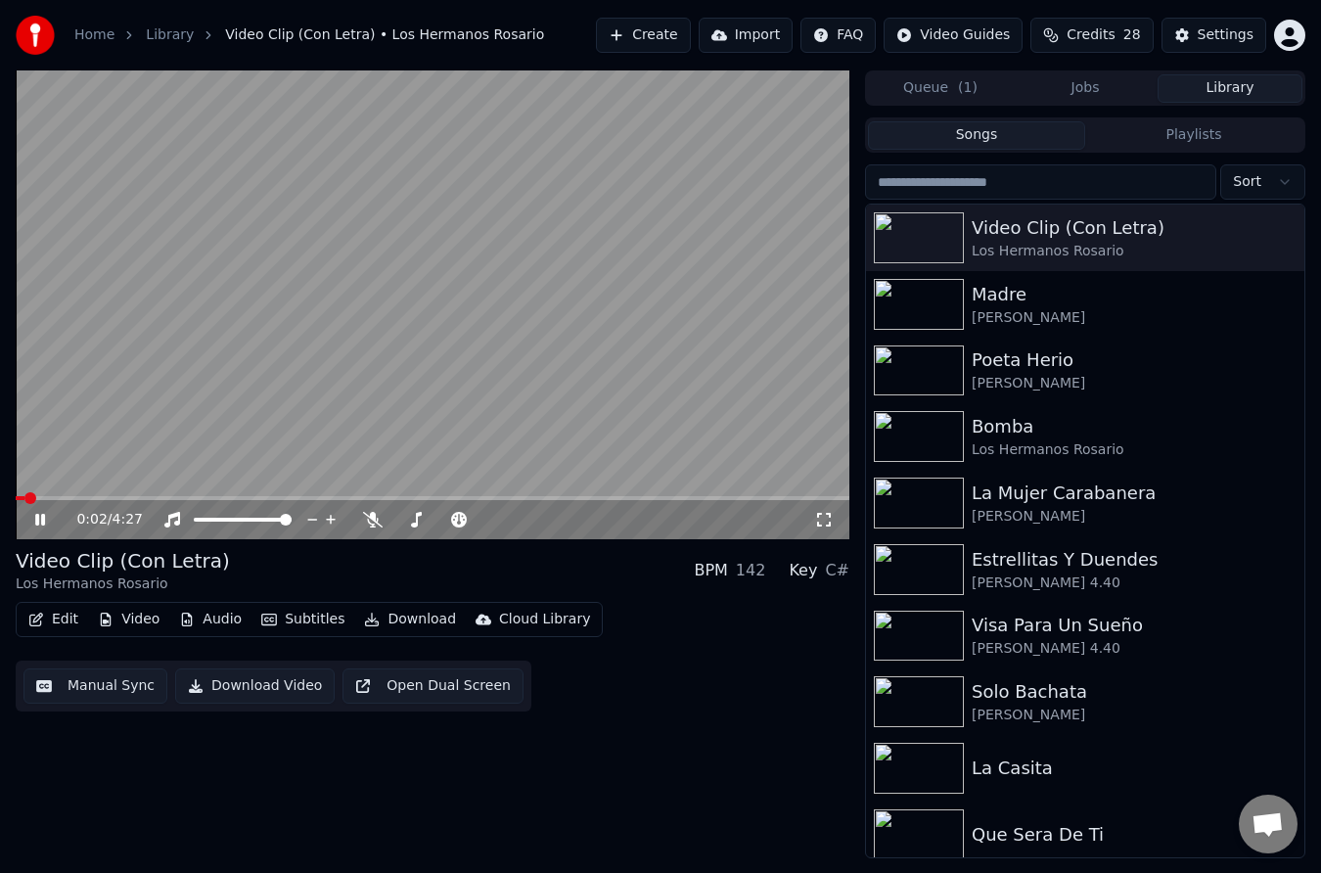
click at [38, 522] on icon at bounding box center [40, 520] width 10 height 12
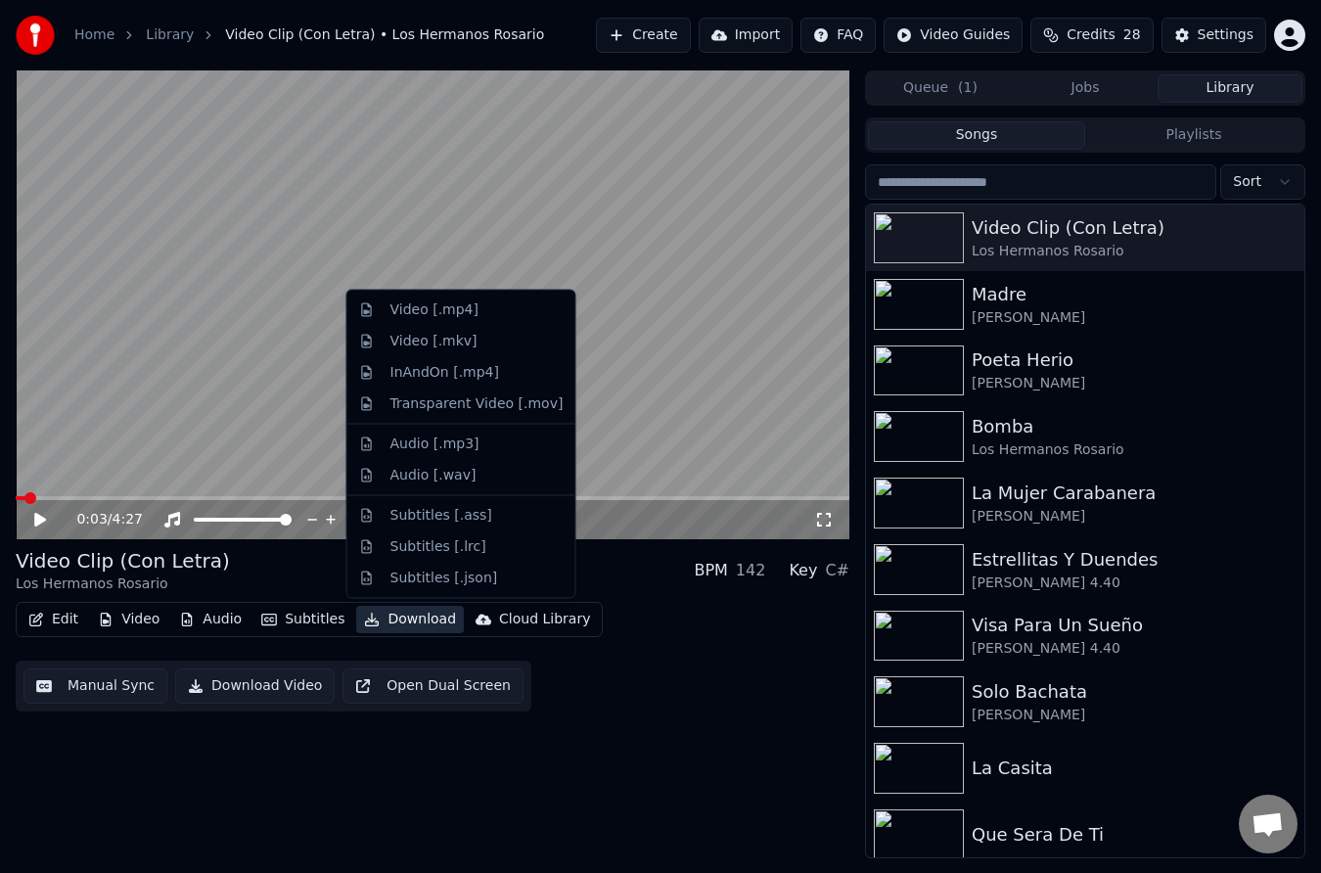
click at [413, 625] on button "Download" at bounding box center [410, 619] width 108 height 27
click at [418, 310] on div "Video [.mp4]" at bounding box center [435, 311] width 88 height 20
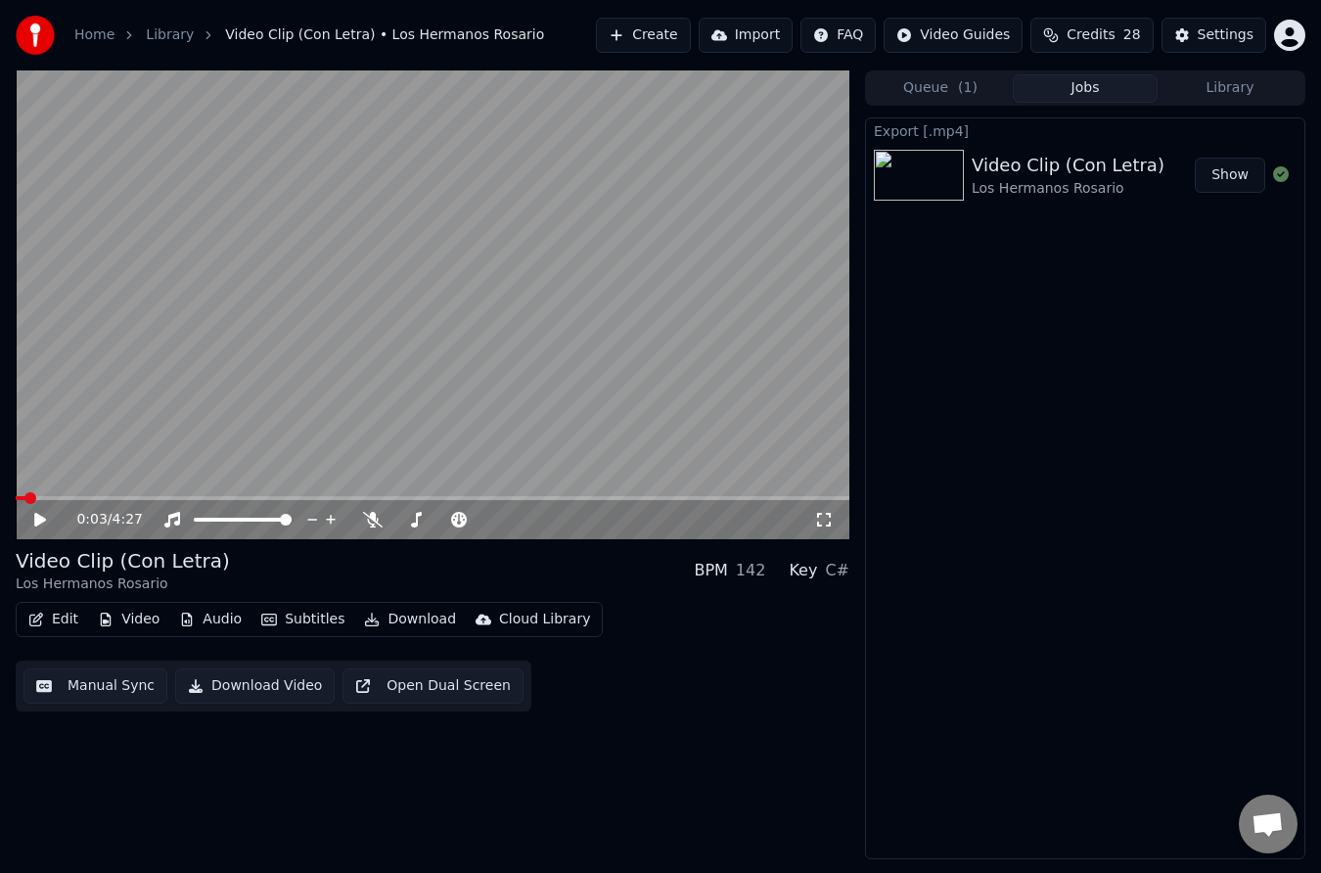
click at [1228, 180] on button "Show" at bounding box center [1230, 175] width 70 height 35
